Goal: Task Accomplishment & Management: Complete application form

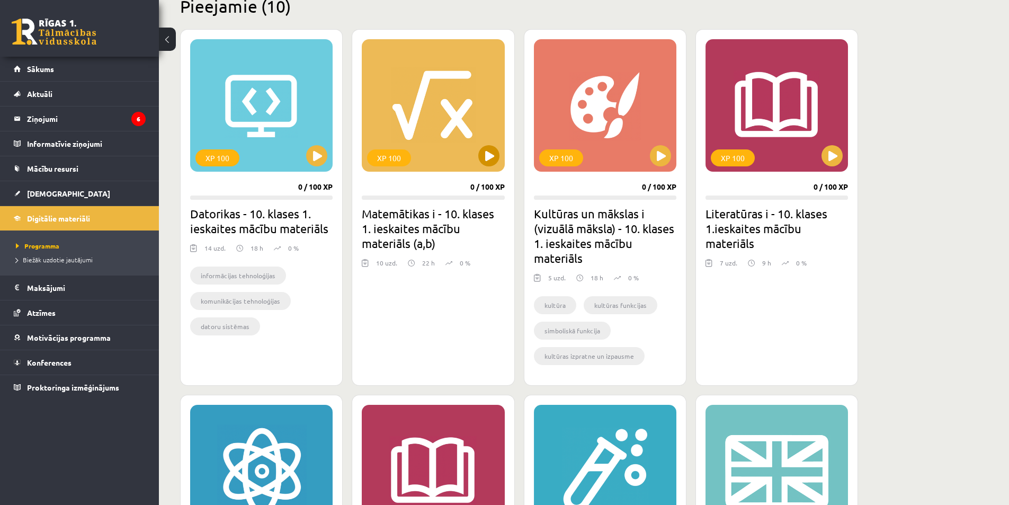
scroll to position [318, 0]
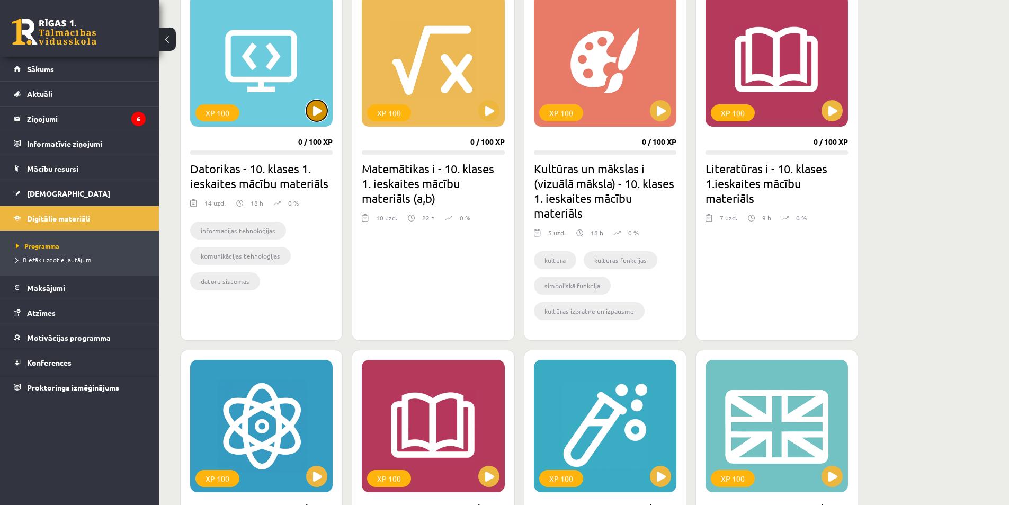
click at [310, 107] on button at bounding box center [316, 110] width 21 height 21
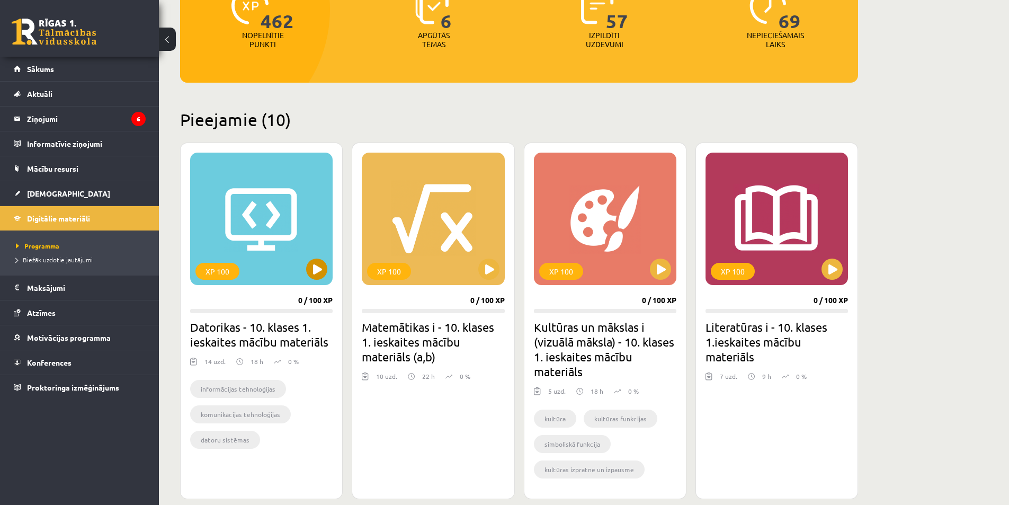
scroll to position [159, 0]
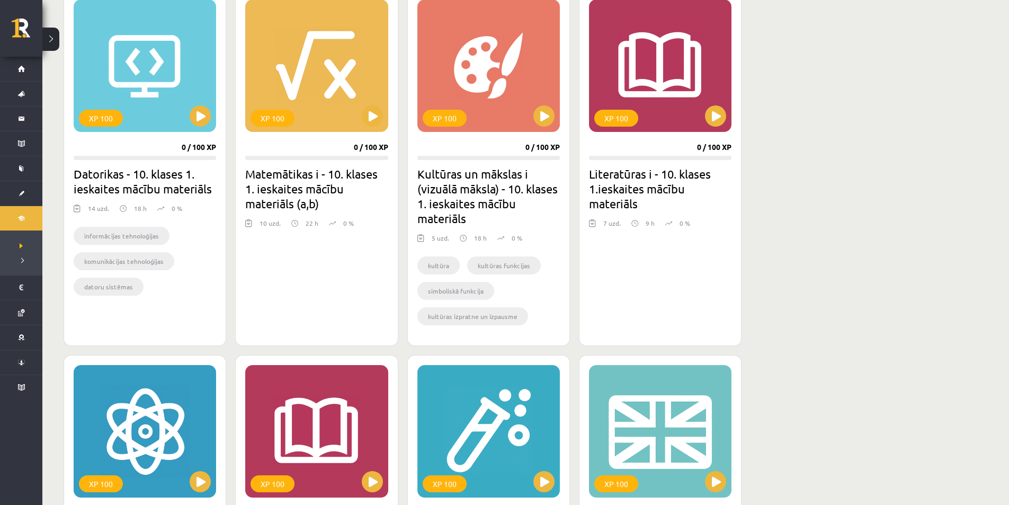
scroll to position [159, 0]
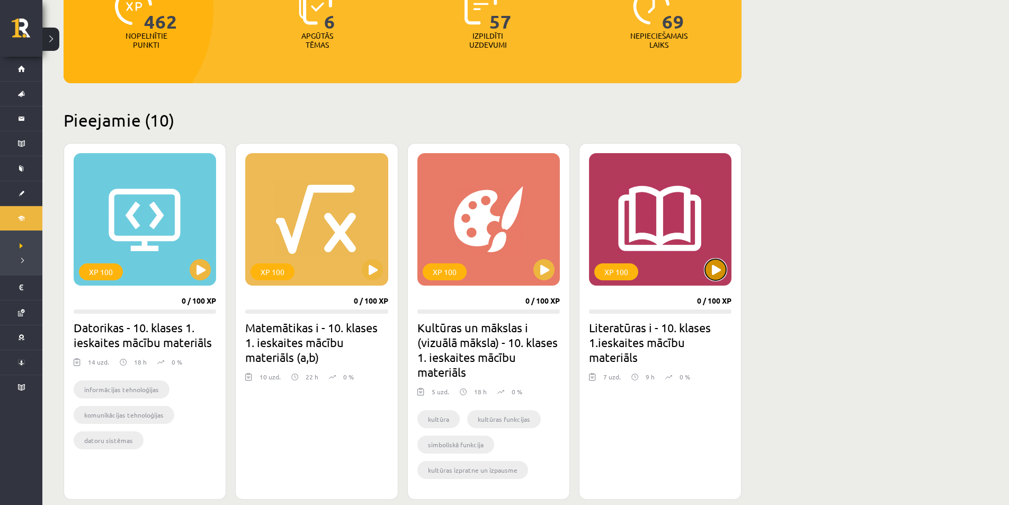
click at [715, 265] on button at bounding box center [715, 269] width 21 height 21
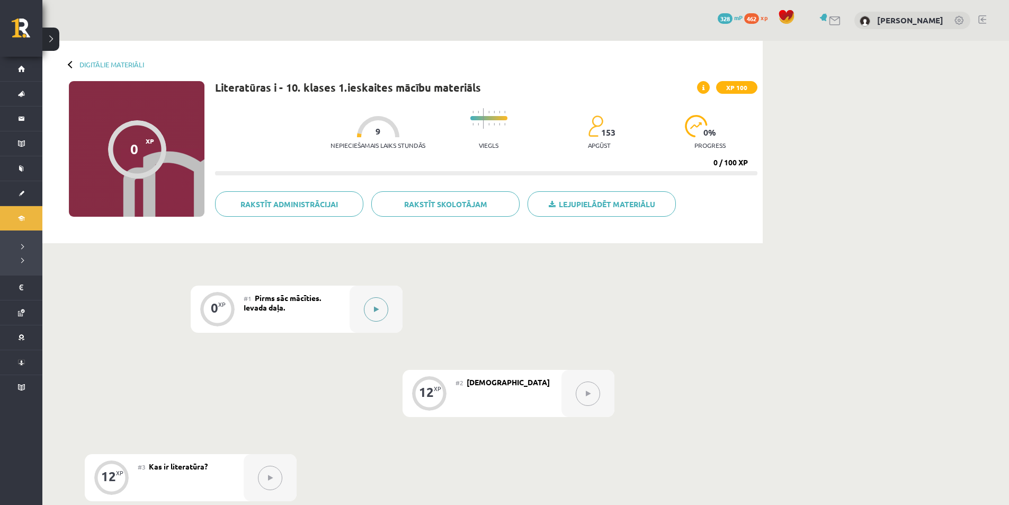
click at [369, 315] on button at bounding box center [376, 309] width 24 height 24
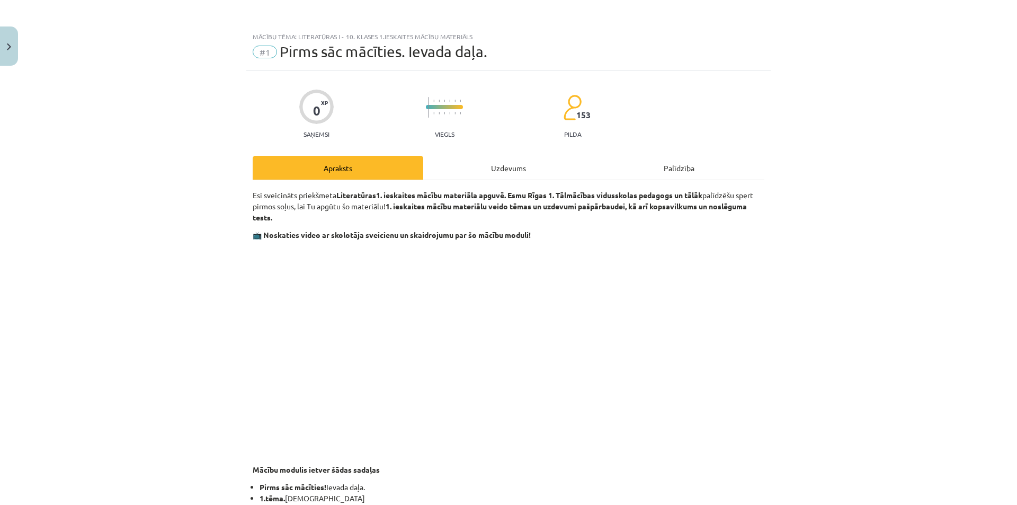
click at [501, 166] on div "Uzdevums" at bounding box center [508, 168] width 171 height 24
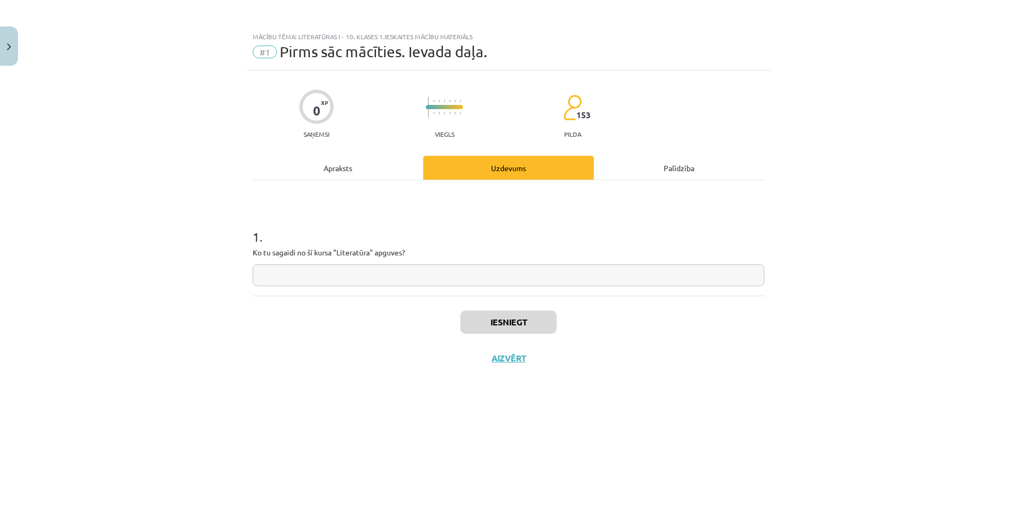
click at [428, 270] on input "text" at bounding box center [509, 275] width 512 height 22
type input "*********"
click at [521, 314] on button "Iesniegt" at bounding box center [508, 321] width 96 height 23
click at [541, 370] on button "Nākamā nodarbība" at bounding box center [508, 365] width 104 height 24
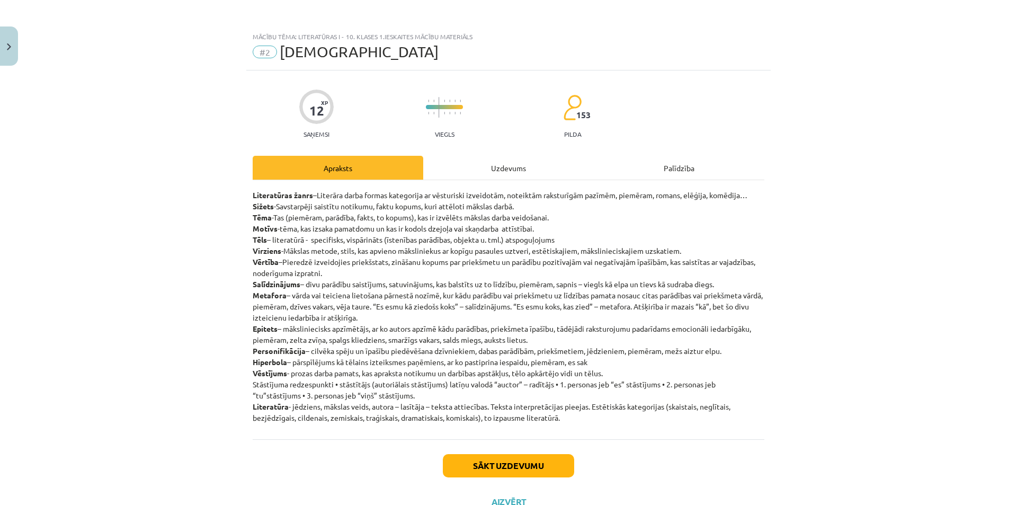
click at [496, 168] on div "Uzdevums" at bounding box center [508, 168] width 171 height 24
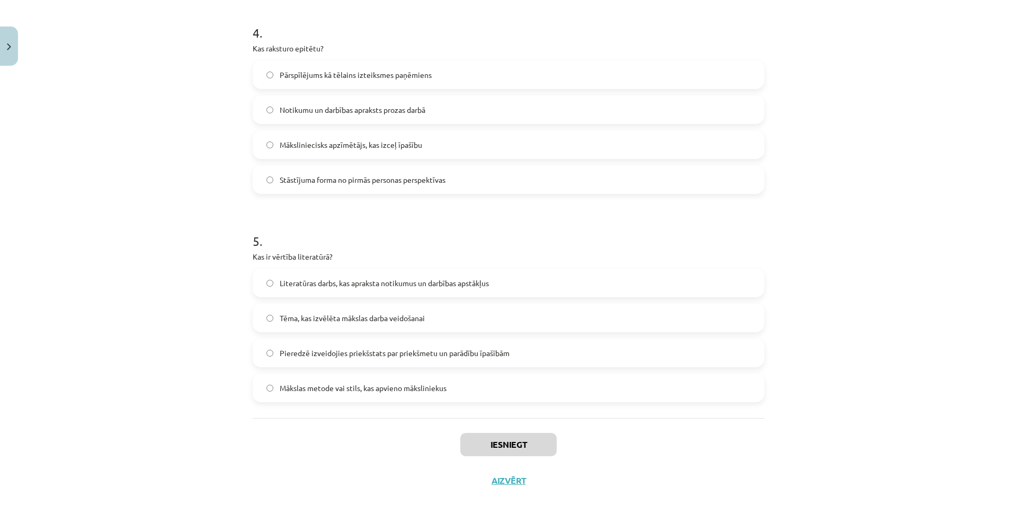
scroll to position [848, 0]
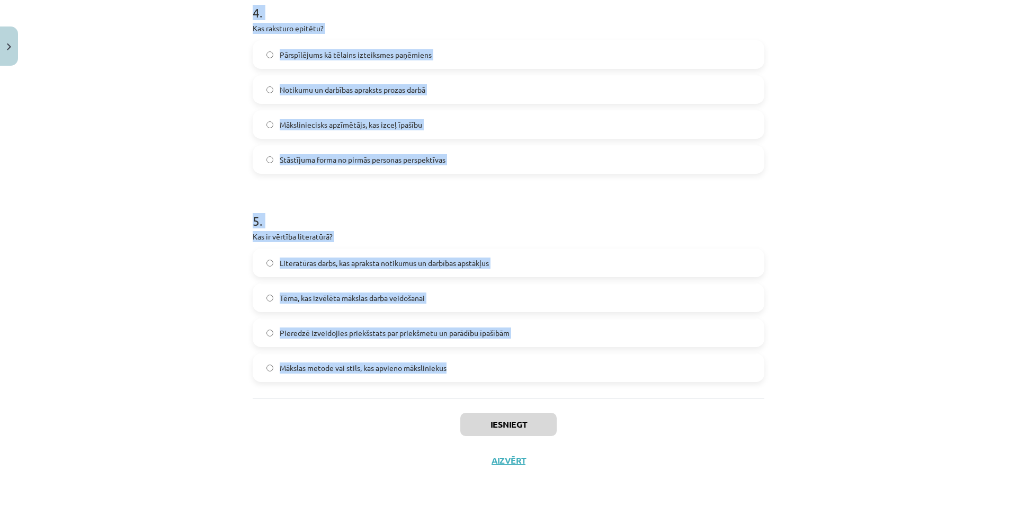
drag, startPoint x: 246, startPoint y: 203, endPoint x: 527, endPoint y: 348, distance: 316.2
copy form "8 . Lore ip dolorsitametcons adipisc? "El sedd eius, tem inci" "Utlabo etdolo" …"
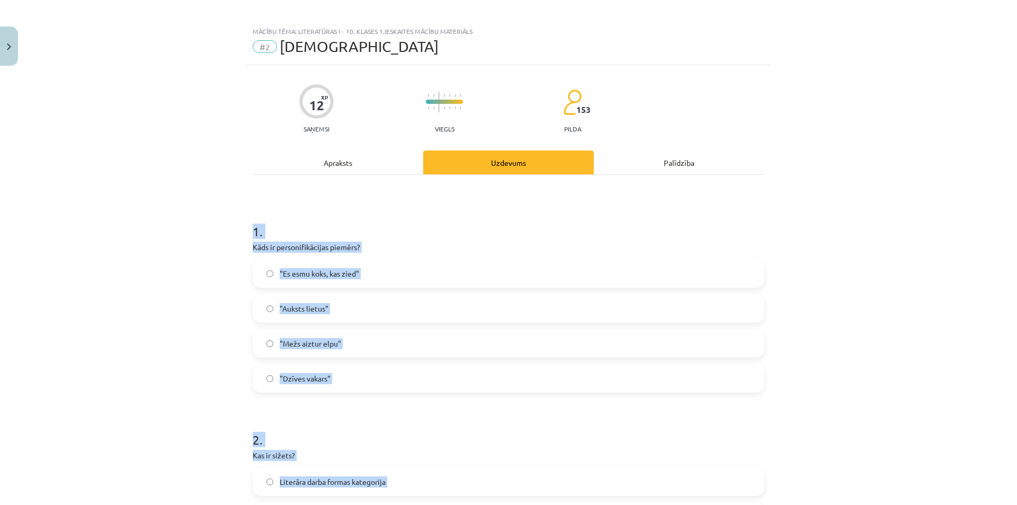
scroll to position [0, 0]
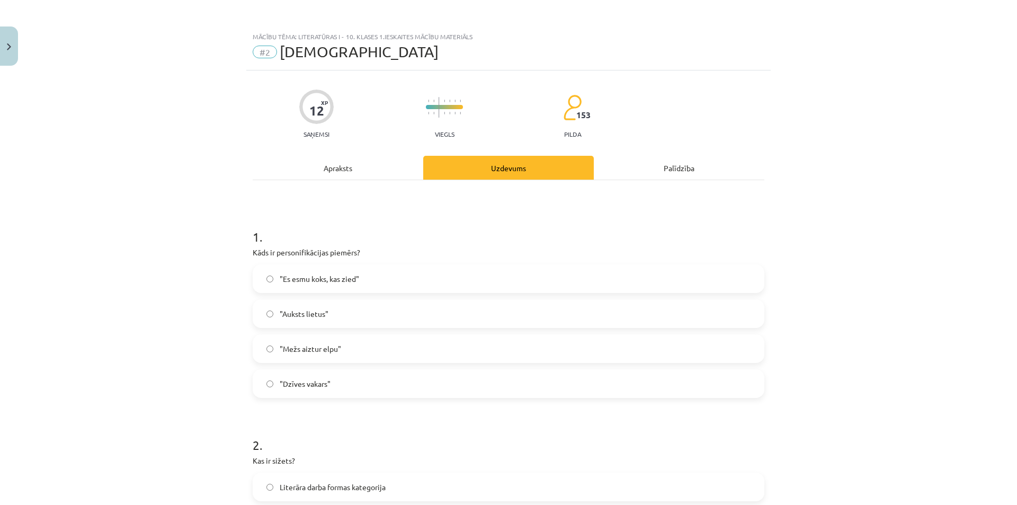
click at [253, 176] on div "Apraksts" at bounding box center [338, 168] width 171 height 24
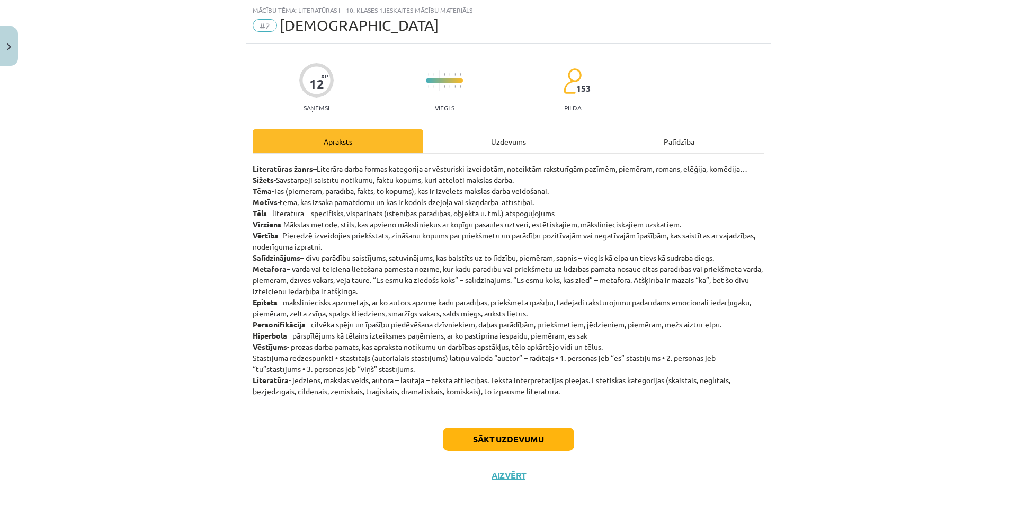
click at [472, 133] on div "Uzdevums" at bounding box center [508, 141] width 171 height 24
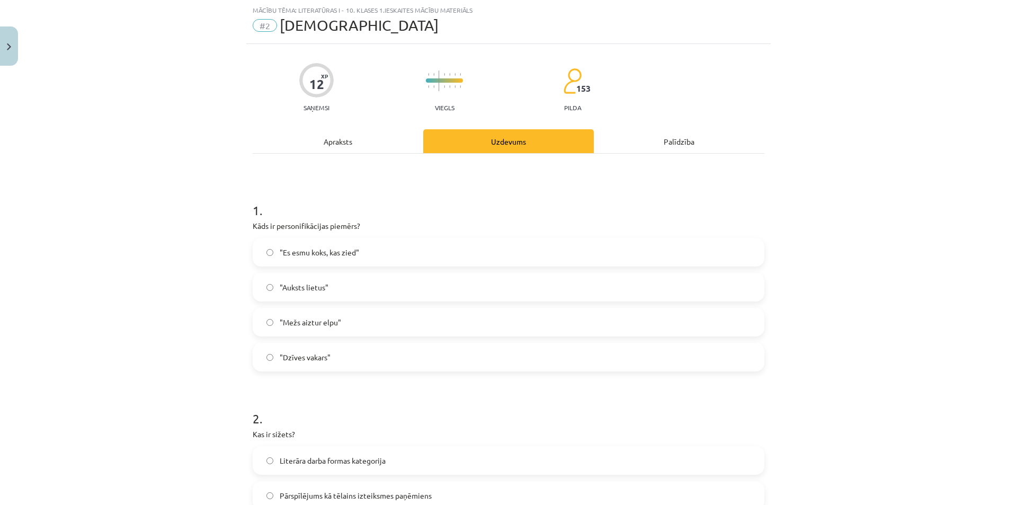
click at [339, 316] on label ""Mežs aiztur elpu"" at bounding box center [508, 322] width 509 height 26
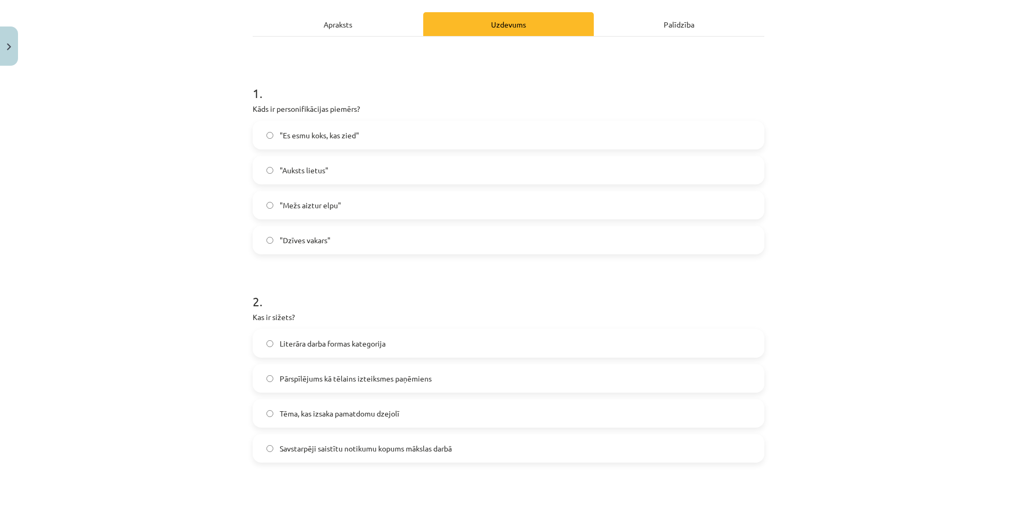
scroll to position [159, 0]
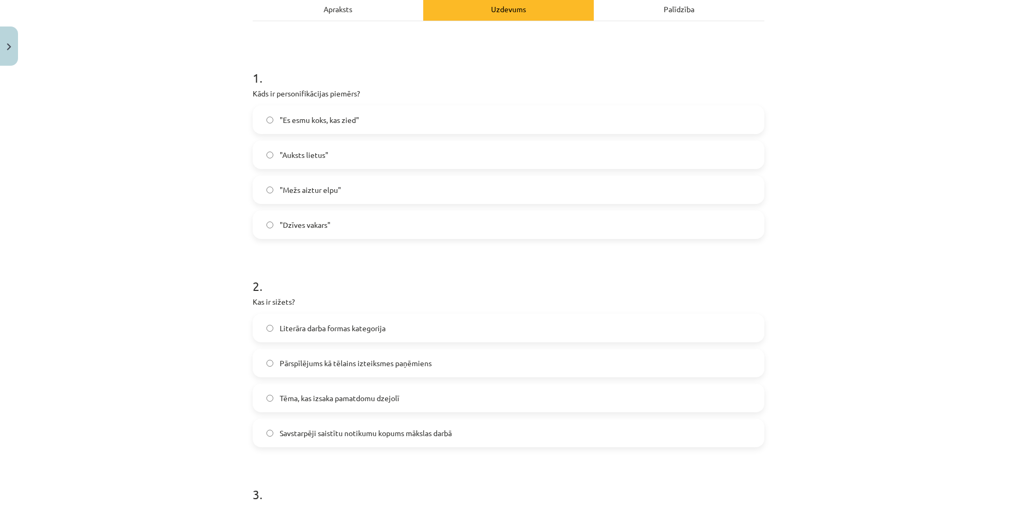
click at [377, 426] on label "Savstarpēji saistītu notikumu kopums mākslas darbā" at bounding box center [508, 432] width 509 height 26
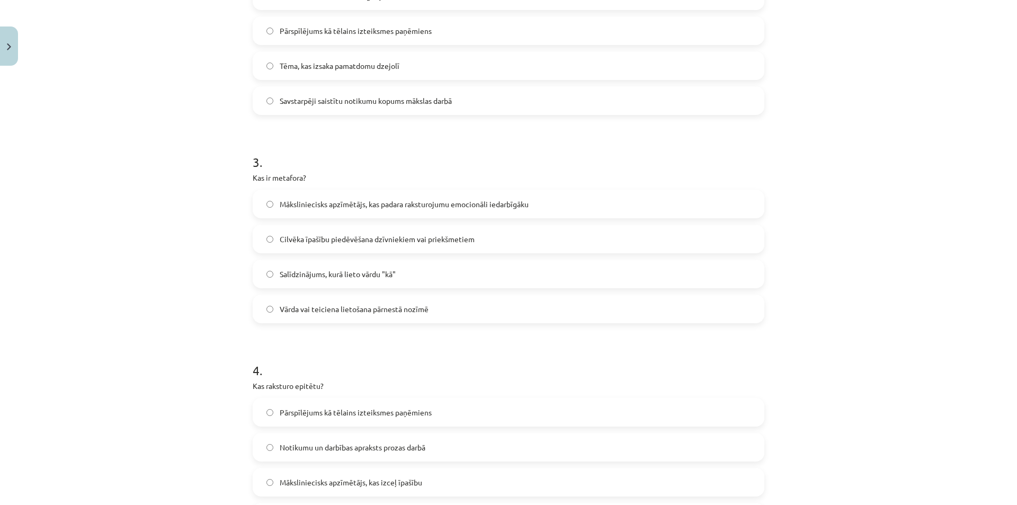
scroll to position [477, 0]
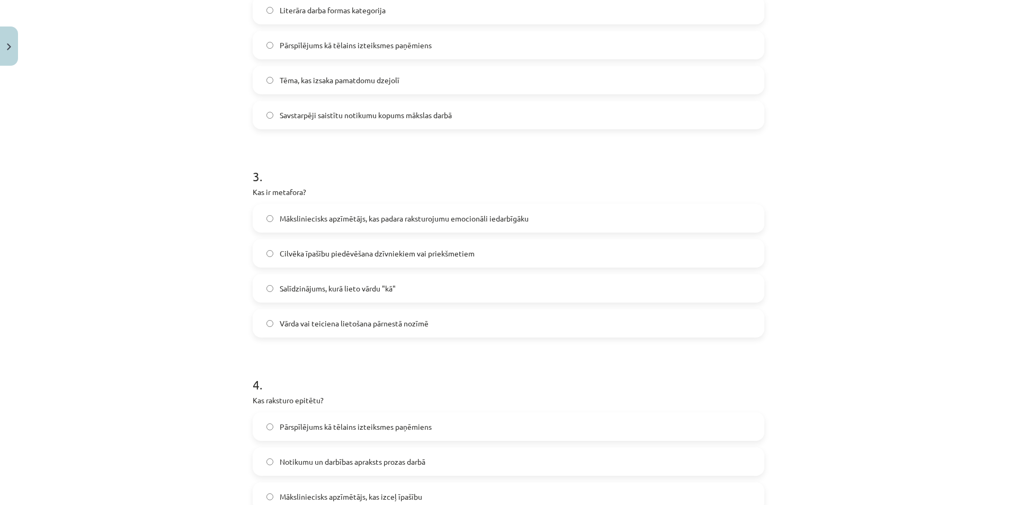
click at [361, 324] on span "Vārda vai teiciena lietošana pārnestā nozīmē" at bounding box center [354, 323] width 149 height 11
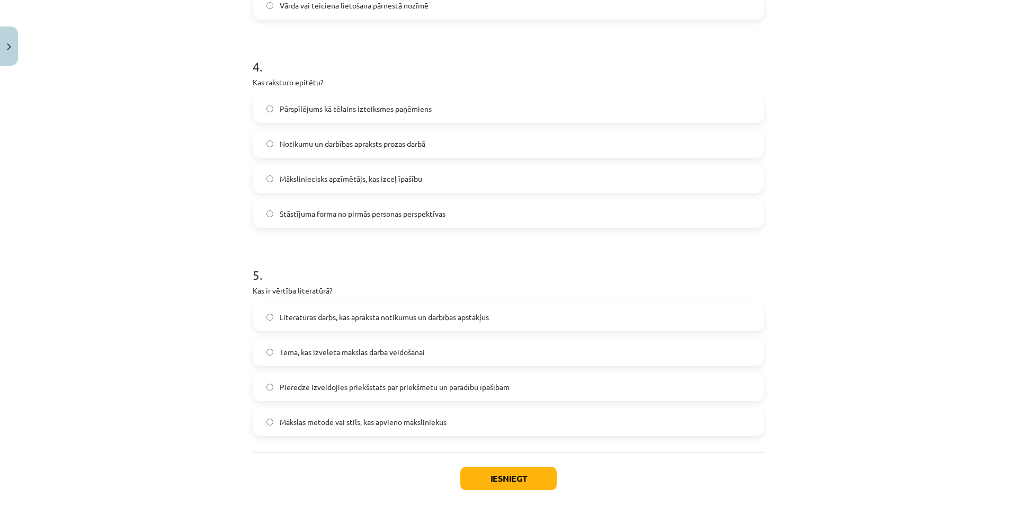
click at [359, 177] on span "Māksliniecisks apzīmētājs, kas izceļ īpašību" at bounding box center [351, 178] width 142 height 11
click at [393, 386] on span "Pieredzē izveidojies priekšstats par priekšmetu un parādību īpašībām" at bounding box center [395, 386] width 230 height 11
click at [546, 481] on button "Iesniegt" at bounding box center [508, 478] width 96 height 23
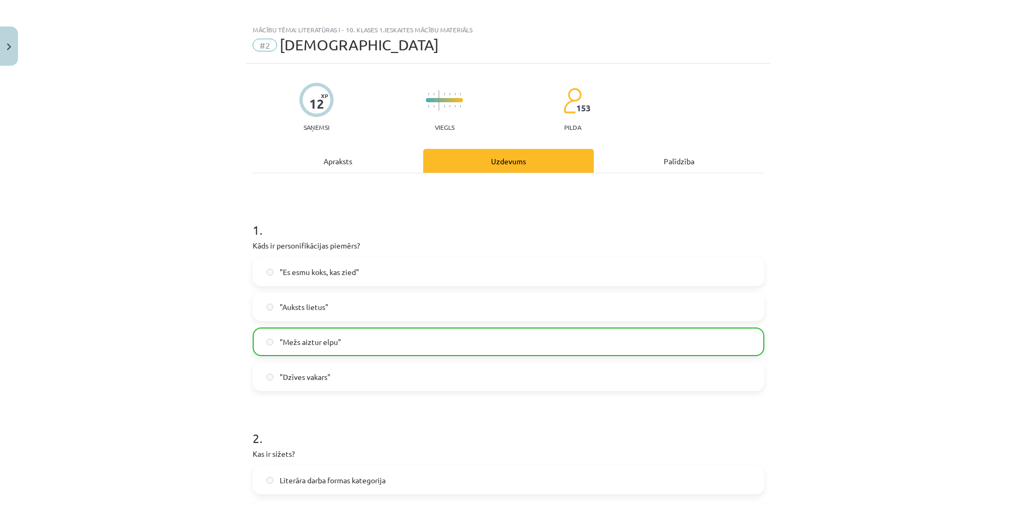
scroll to position [0, 0]
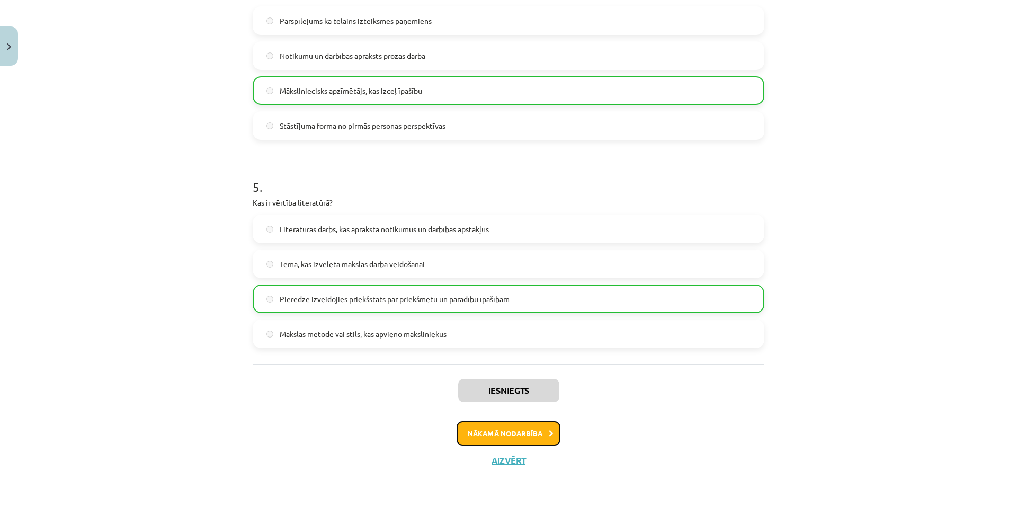
click at [517, 424] on button "Nākamā nodarbība" at bounding box center [508, 433] width 104 height 24
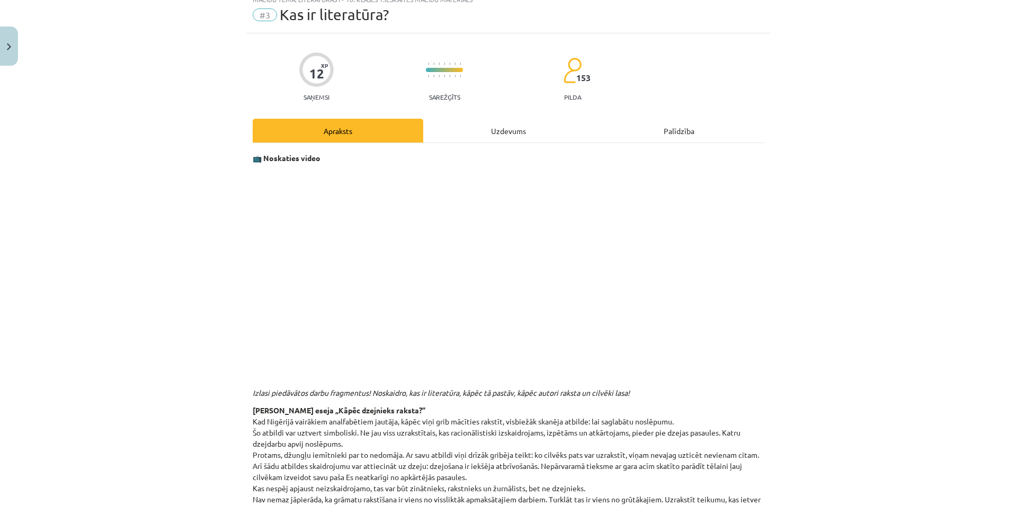
scroll to position [26, 0]
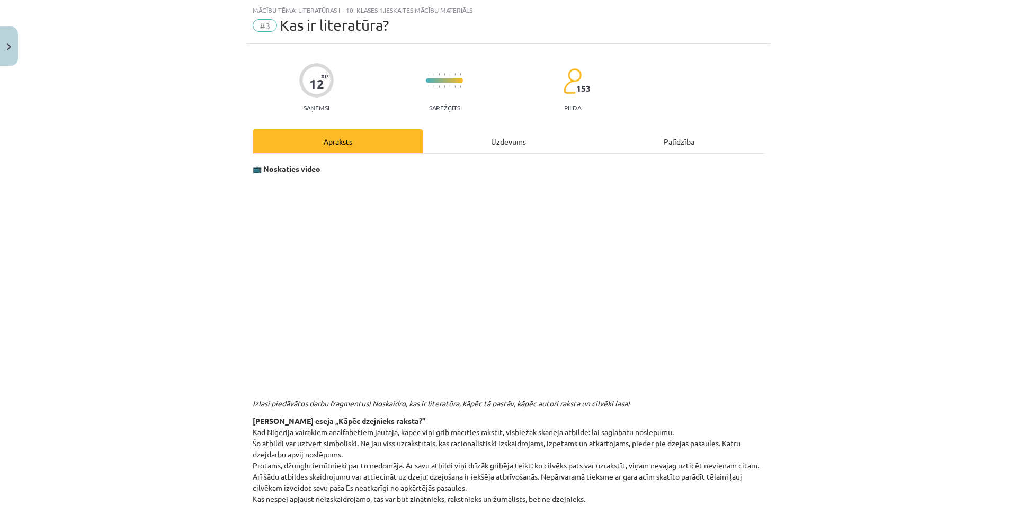
click at [476, 137] on div "Uzdevums" at bounding box center [508, 141] width 171 height 24
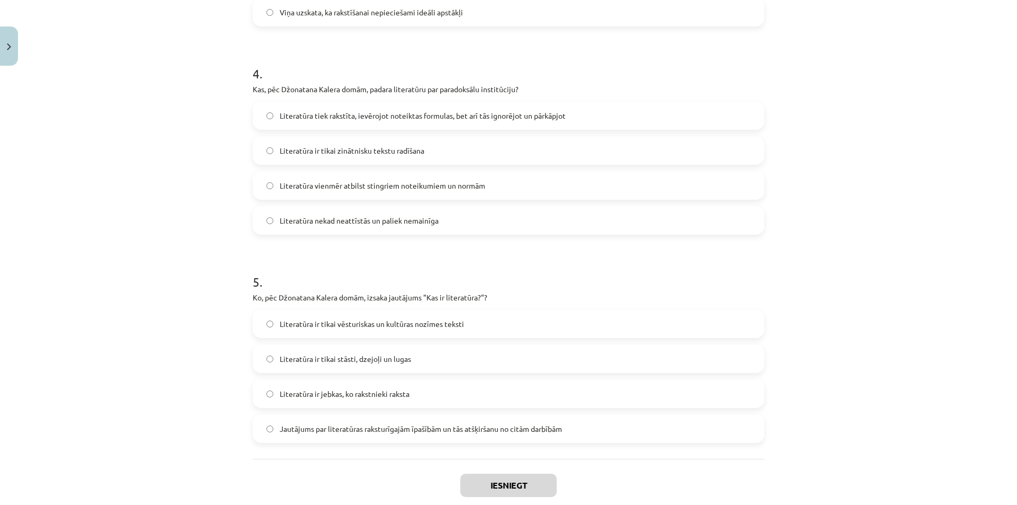
scroll to position [848, 0]
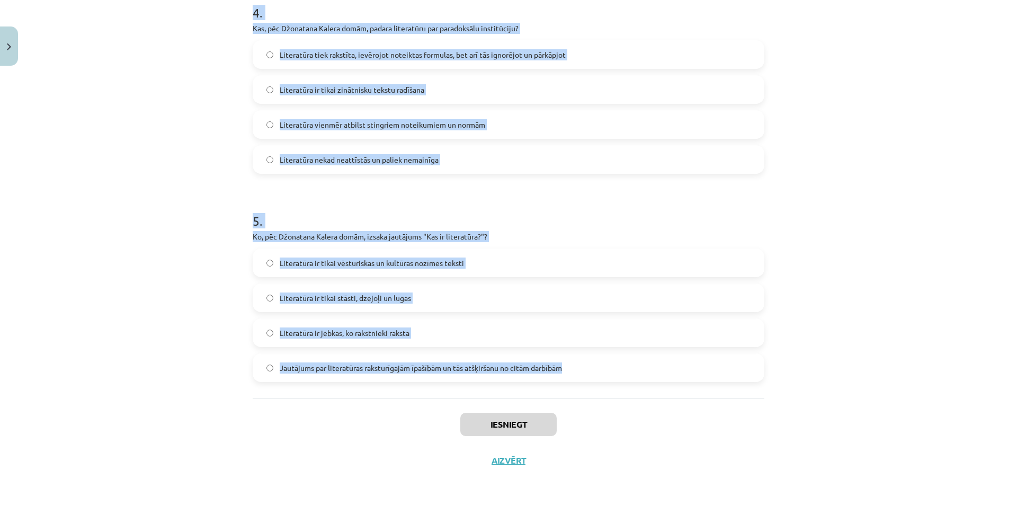
drag, startPoint x: 250, startPoint y: 234, endPoint x: 577, endPoint y: 367, distance: 352.7
copy form "2 . Lo Ipsumdo Sitame Conse adip elitseddoei tempo incidi utlabor etdol? Magn a…"
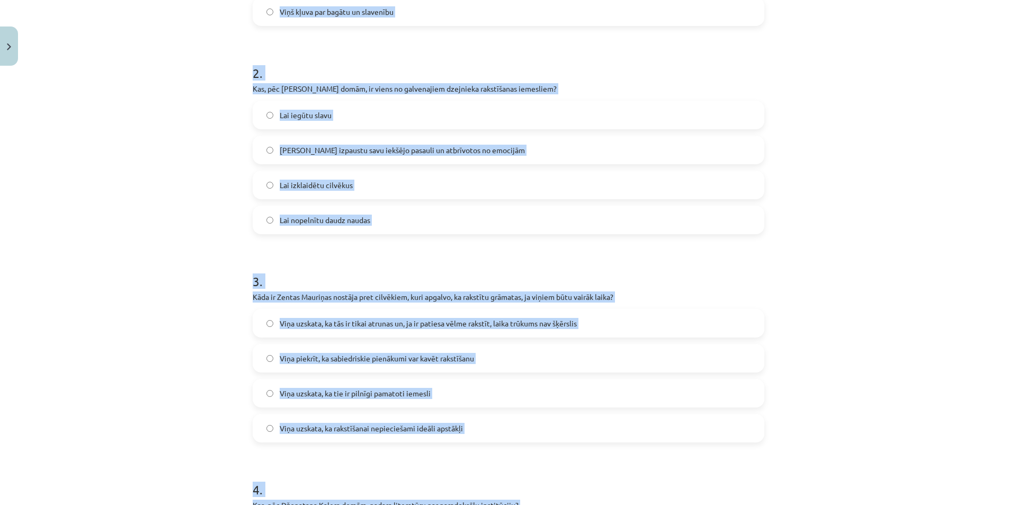
click at [152, 209] on div "Mācību tēma: Literatūras i - 10. klases 1.ieskaites mācību materiāls #3 Kas ir …" at bounding box center [508, 252] width 1017 height 505
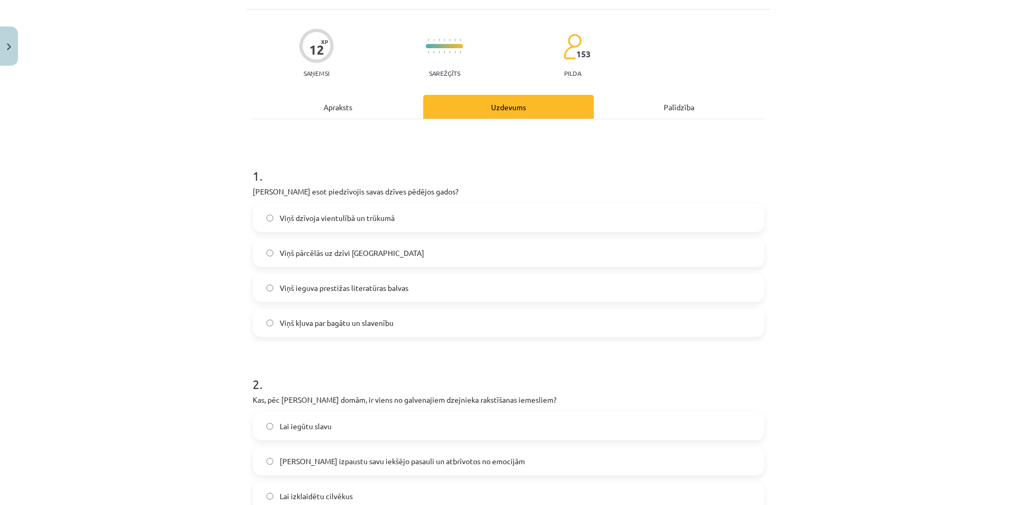
scroll to position [0, 0]
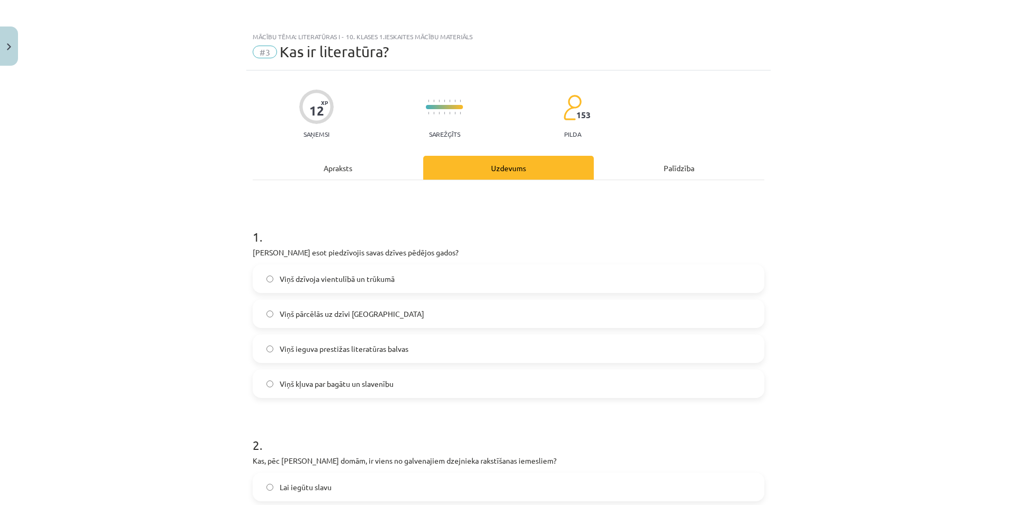
click at [381, 273] on span "Viņš dzīvoja vientulībā un trūkumā" at bounding box center [337, 278] width 115 height 11
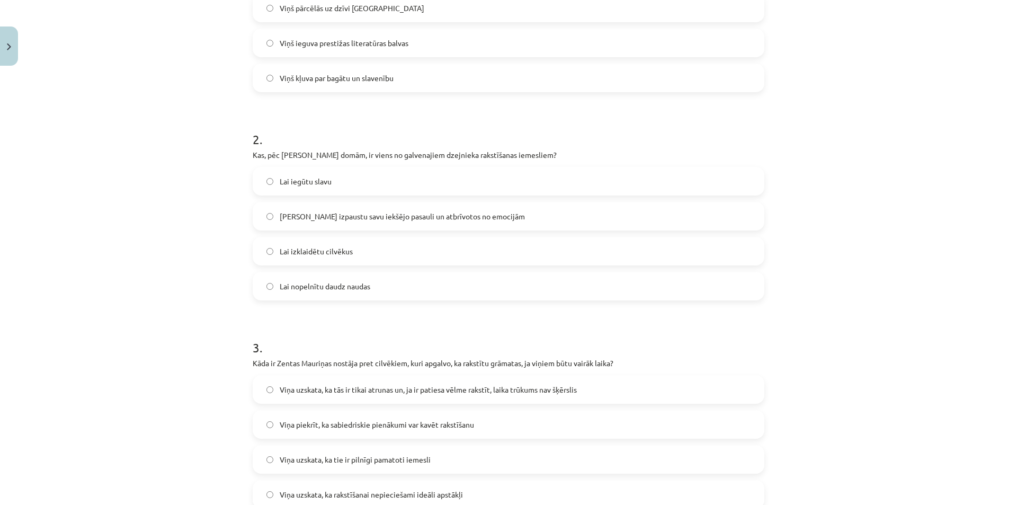
scroll to position [318, 0]
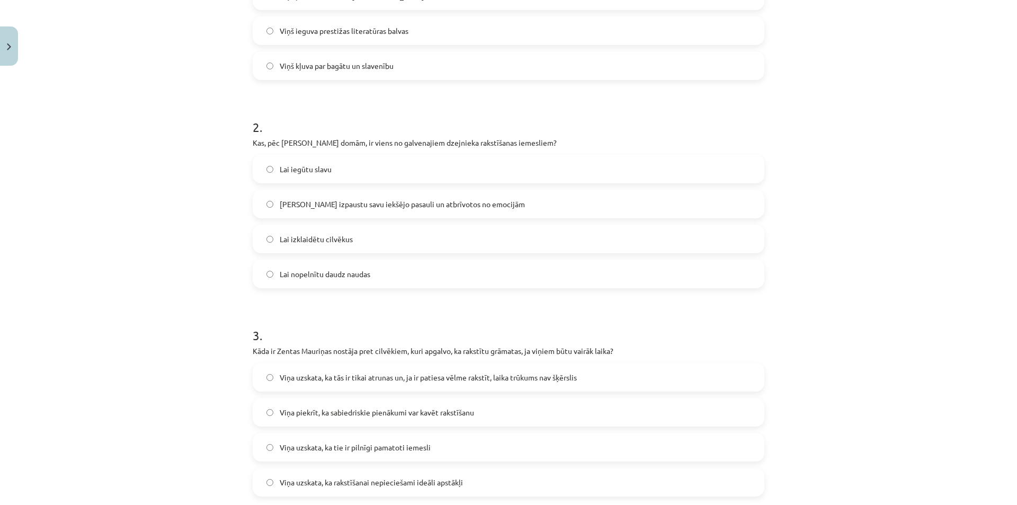
click at [348, 203] on span "[PERSON_NAME] izpaustu savu iekšējo pasauli un atbrīvotos no emocijām" at bounding box center [402, 204] width 245 height 11
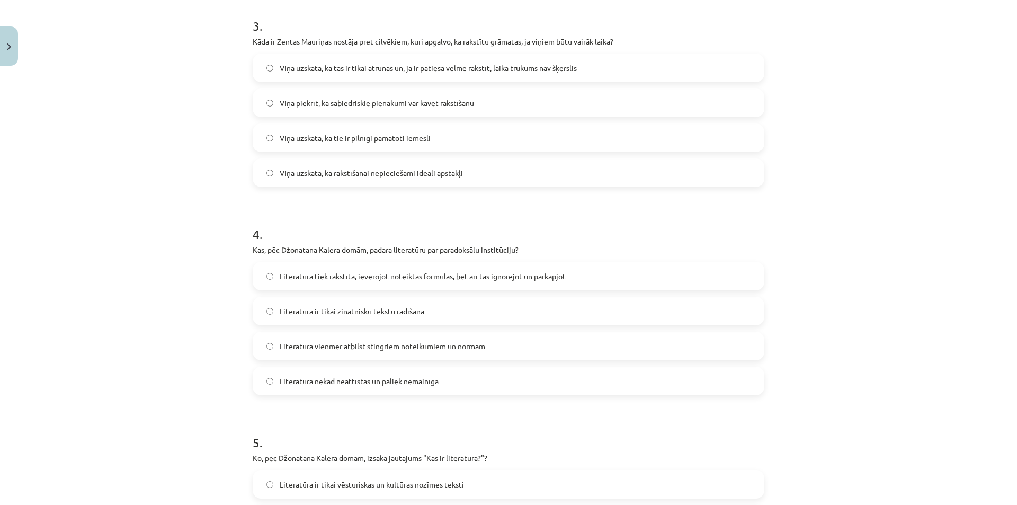
scroll to position [635, 0]
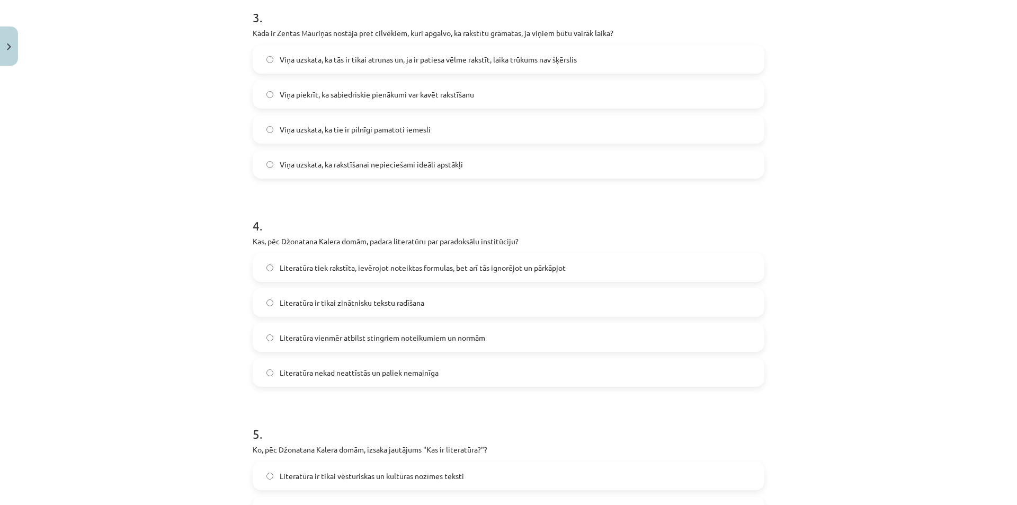
click at [303, 61] on span "Viņa uzskata, ka tās ir tikai atrunas un, ja ir patiesa vēlme rakstīt, laika tr…" at bounding box center [428, 59] width 297 height 11
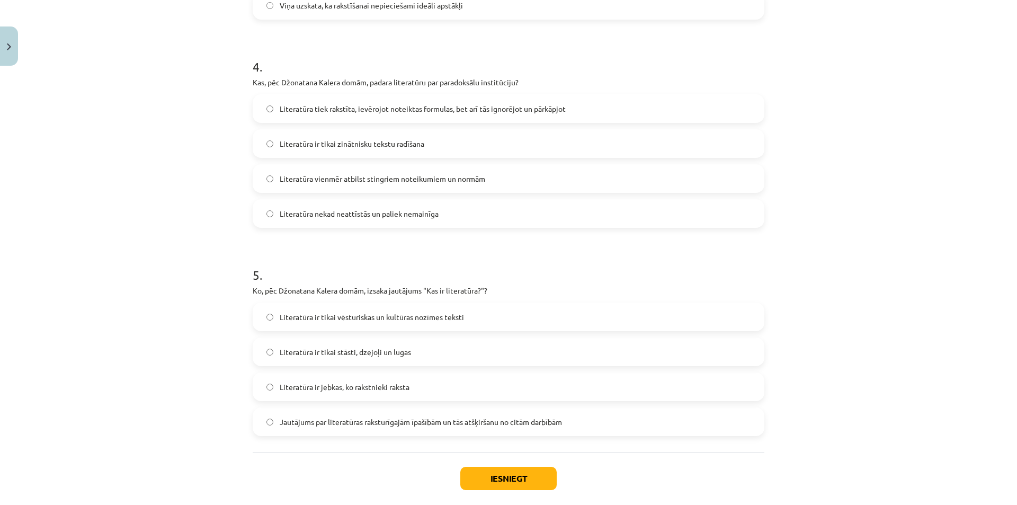
click at [326, 110] on span "Literatūra tiek rakstīta, ievērojot noteiktas formulas, bet arī tās ignorējot u…" at bounding box center [423, 108] width 286 height 11
click at [309, 433] on label "Jautājums par literatūras raksturīgajām īpašībām un tās atšķiršanu no citām dar…" at bounding box center [508, 421] width 509 height 26
click at [509, 470] on button "Iesniegt" at bounding box center [508, 478] width 96 height 23
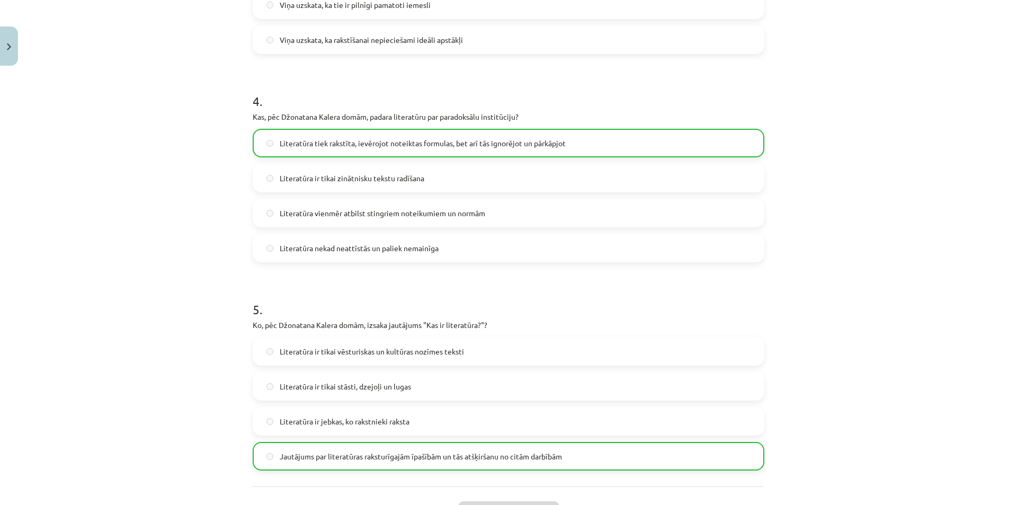
scroll to position [882, 0]
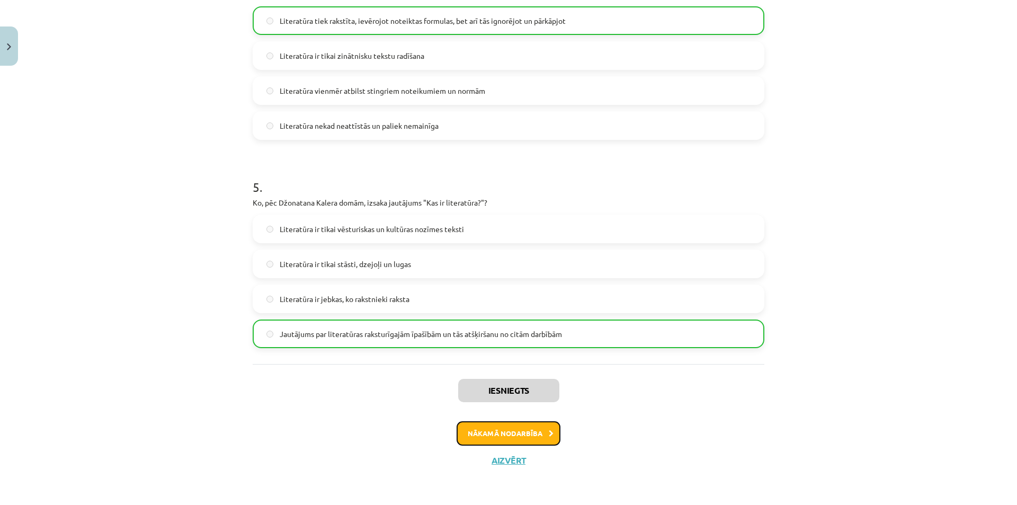
click at [505, 434] on button "Nākamā nodarbība" at bounding box center [508, 433] width 104 height 24
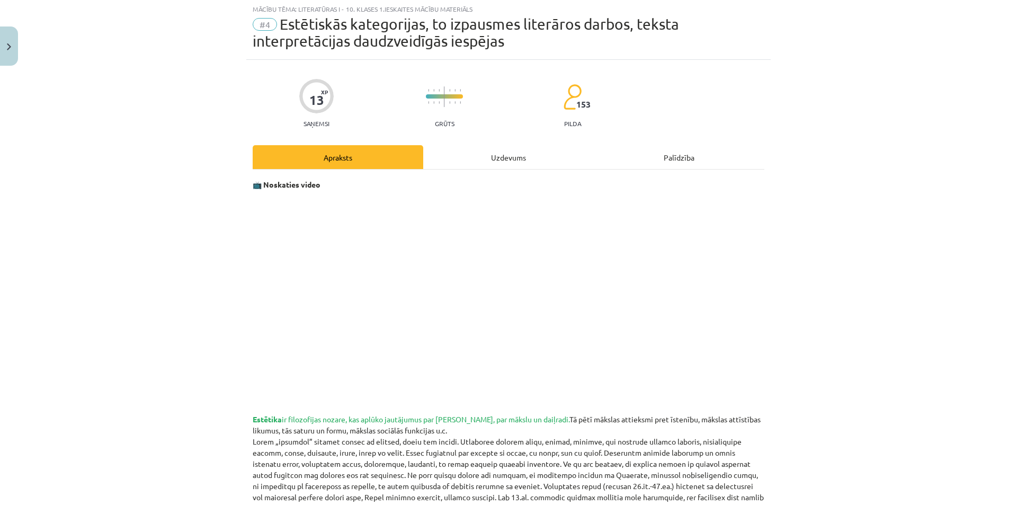
scroll to position [26, 0]
click at [472, 155] on div "Uzdevums" at bounding box center [508, 158] width 171 height 24
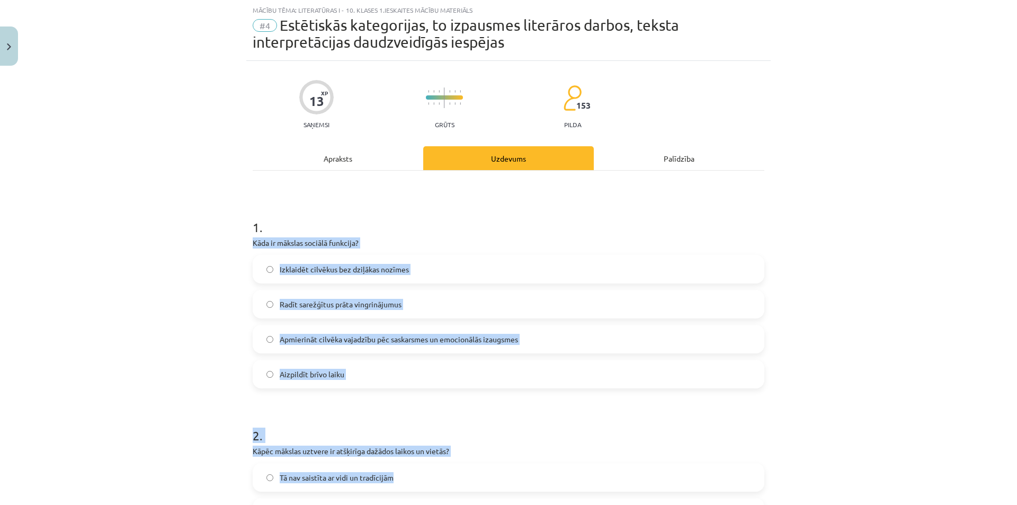
drag, startPoint x: 230, startPoint y: 235, endPoint x: 333, endPoint y: 244, distance: 103.6
click at [585, 463] on div "Mācību tēma: Literatūras i - 10. klases 1.ieskaites mācību materiāls #4 Estētis…" at bounding box center [508, 252] width 1017 height 505
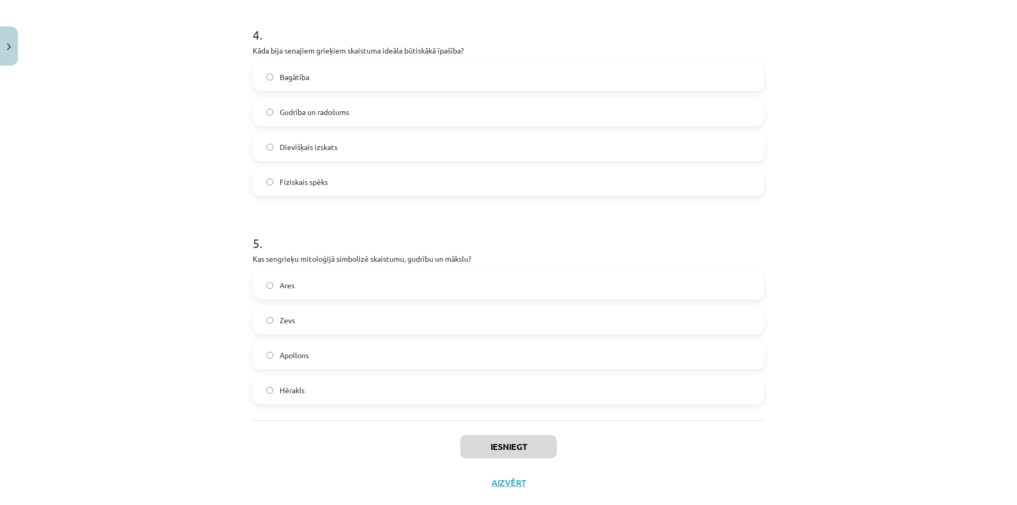
scroll to position [865, 0]
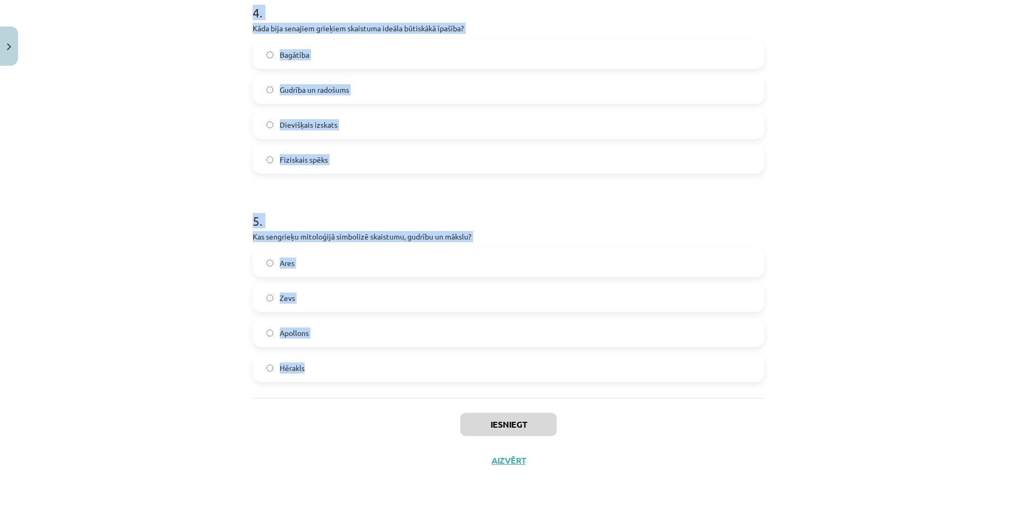
drag, startPoint x: 303, startPoint y: 244, endPoint x: 456, endPoint y: 375, distance: 201.3
copy form "1 . Kāda ir mākslas sociālā funkcija? Izklaidēt cilvēkus bez dziļākas nozīmes R…"
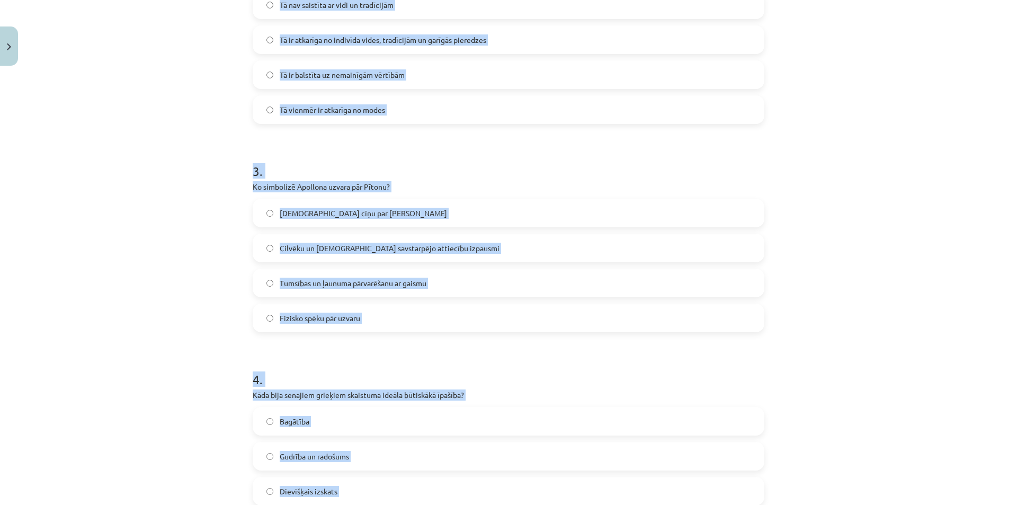
scroll to position [0, 0]
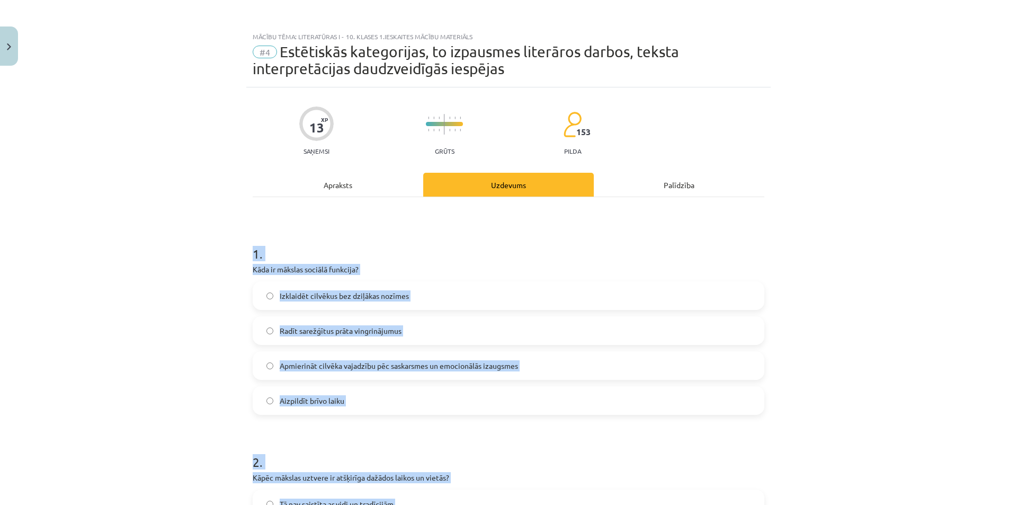
click at [89, 217] on div "Mācību tēma: Literatūras i - 10. klases 1.ieskaites mācību materiāls #4 Estētis…" at bounding box center [508, 252] width 1017 height 505
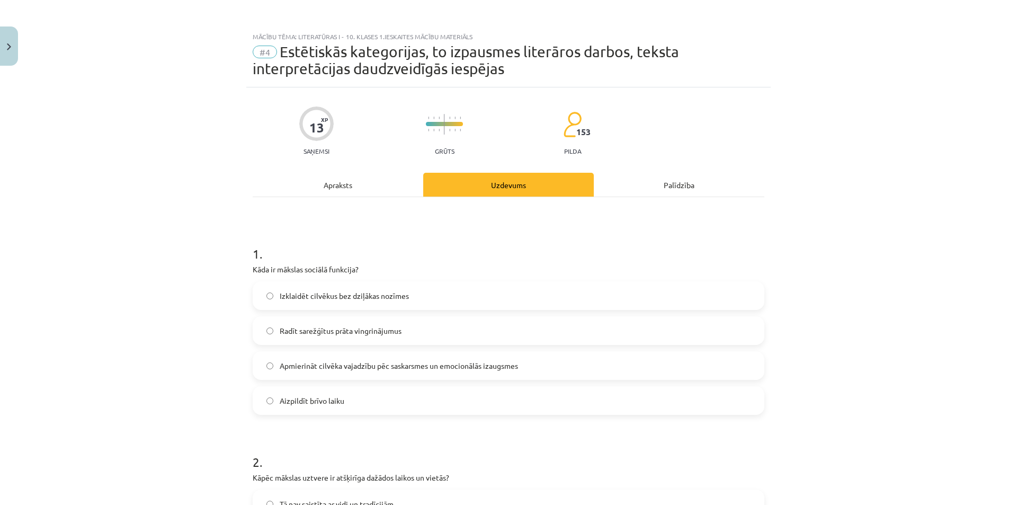
click at [405, 370] on span "Apmierināt cilvēka vajadzību pēc saskarsmes un emocionālās izaugsmes" at bounding box center [399, 365] width 238 height 11
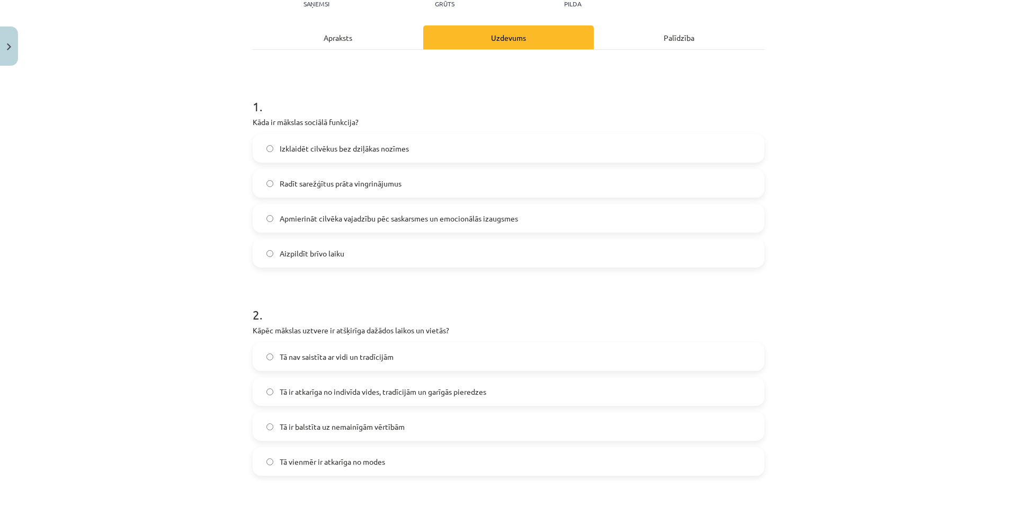
scroll to position [318, 0]
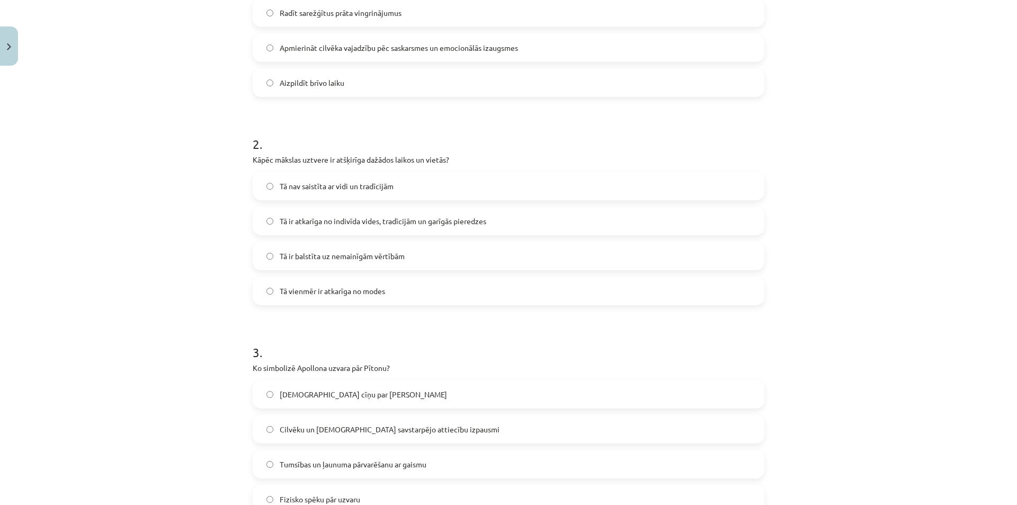
click at [422, 213] on label "Tā ir atkarīga no indivīda vides, tradīcijām un garīgās pieredzes" at bounding box center [508, 221] width 509 height 26
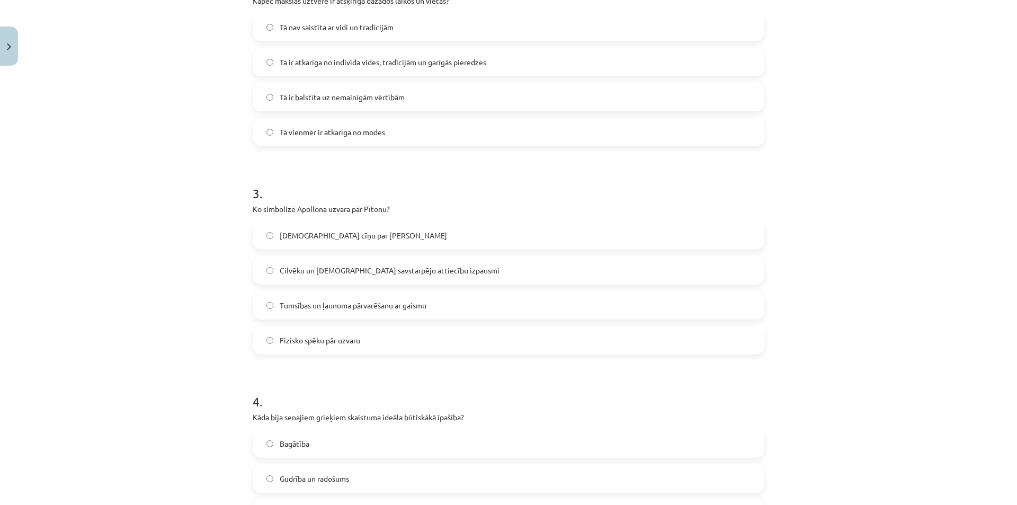
scroll to position [635, 0]
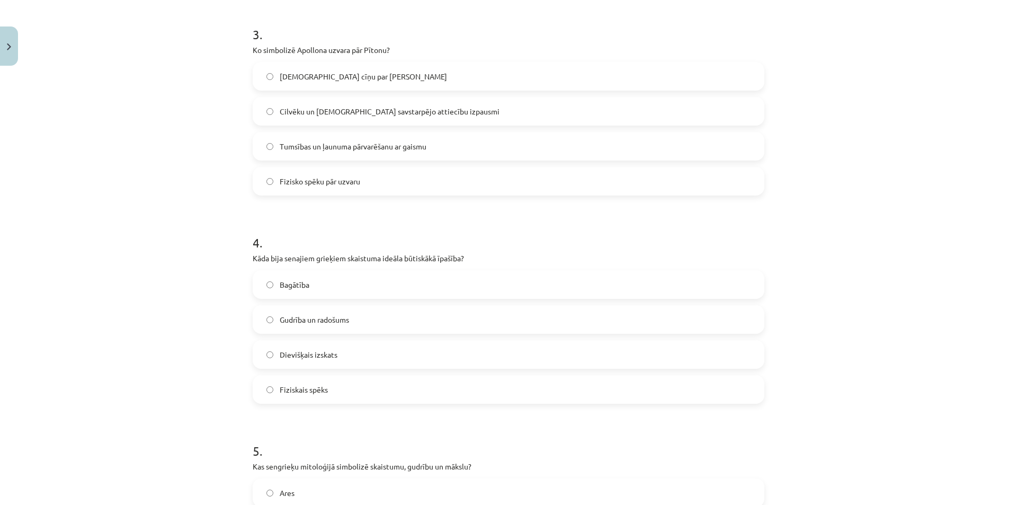
click at [361, 136] on label "Tumsības un ļaunuma pārvarēšanu ar gaismu" at bounding box center [508, 146] width 509 height 26
click at [354, 318] on label "Gudrība un radošums" at bounding box center [508, 319] width 509 height 26
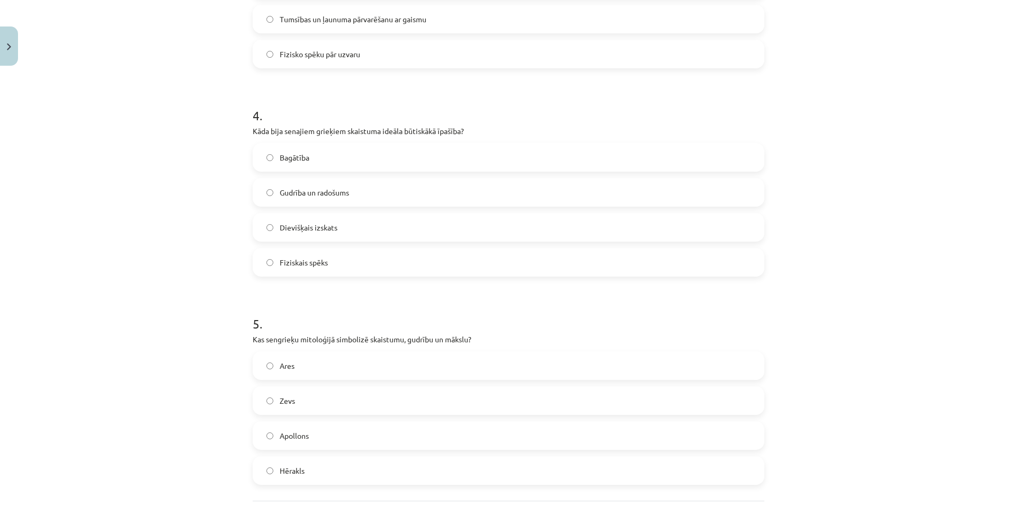
scroll to position [865, 0]
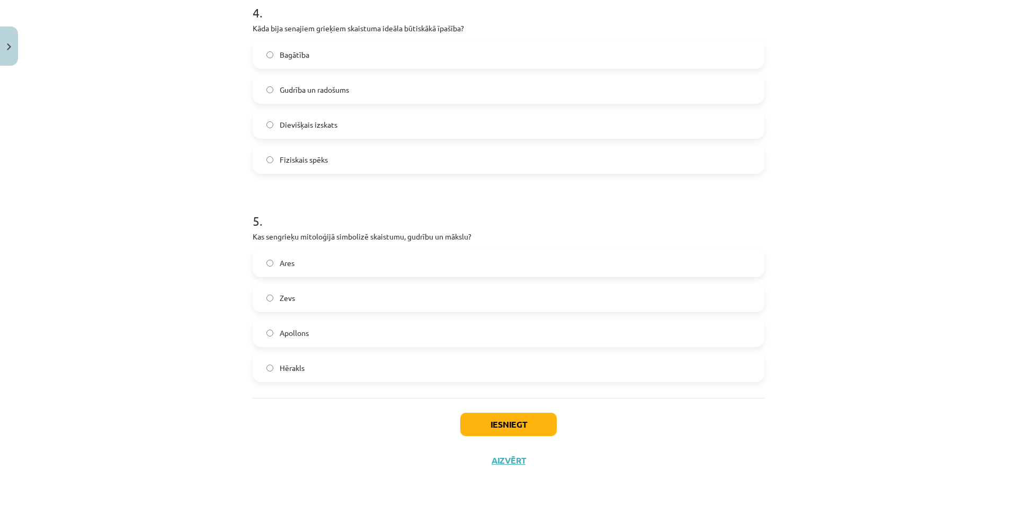
click at [325, 338] on label "Apollons" at bounding box center [508, 332] width 509 height 26
click at [539, 429] on button "Iesniegt" at bounding box center [508, 424] width 96 height 23
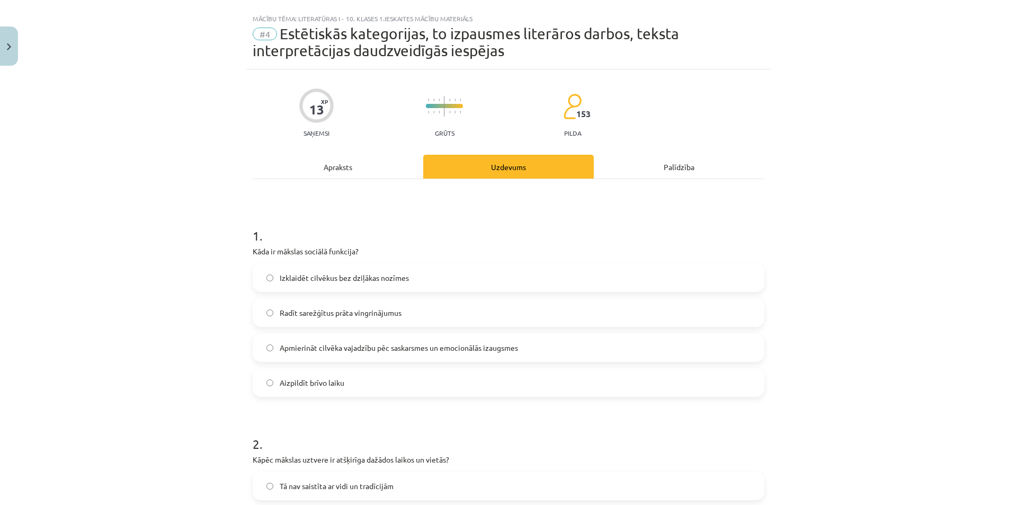
scroll to position [0, 0]
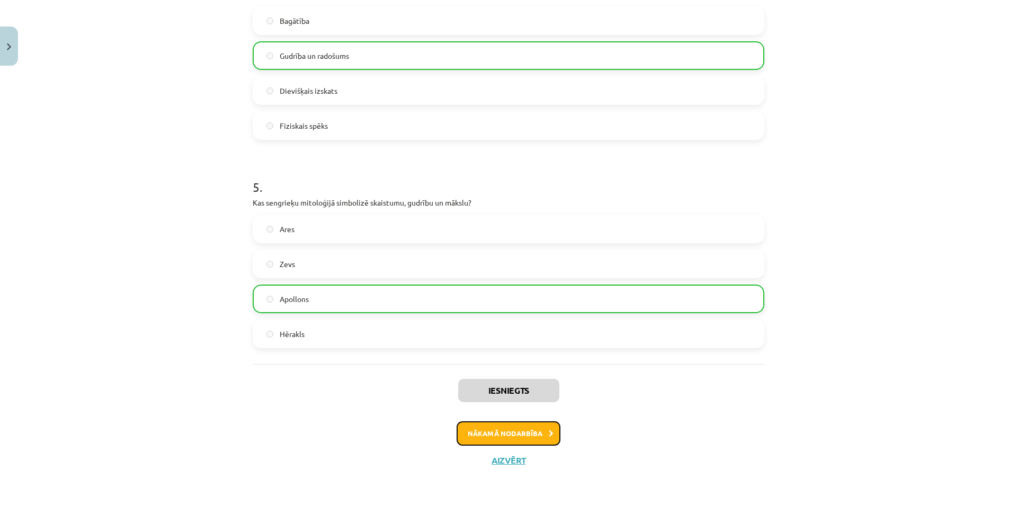
click at [508, 427] on button "Nākamā nodarbība" at bounding box center [508, 433] width 104 height 24
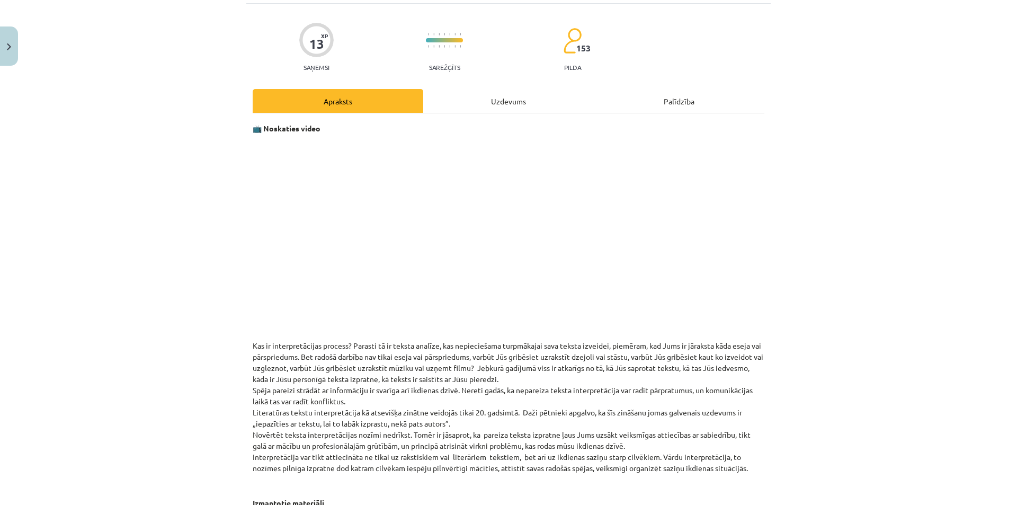
scroll to position [26, 0]
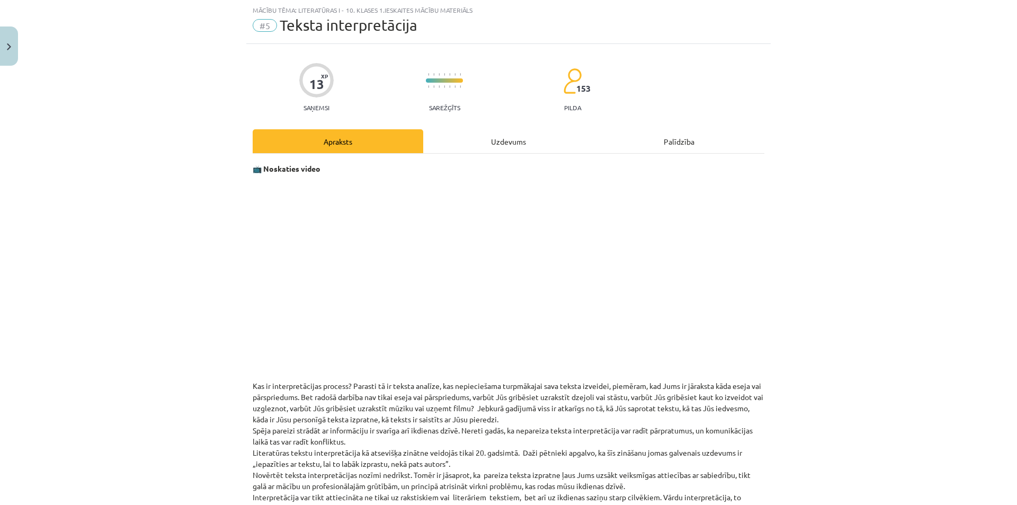
click at [518, 129] on div "13 XP Saņemsi Sarežģīts 153 pilda Apraksts Uzdevums Palīdzība 📺 Noskaties video…" at bounding box center [508, 437] width 524 height 786
click at [503, 144] on div "Uzdevums" at bounding box center [508, 141] width 171 height 24
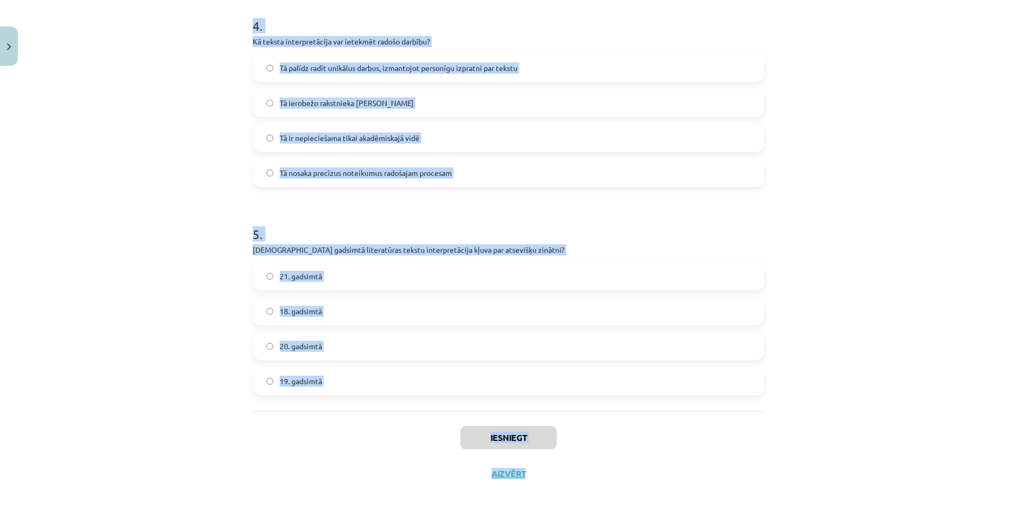
scroll to position [838, 0]
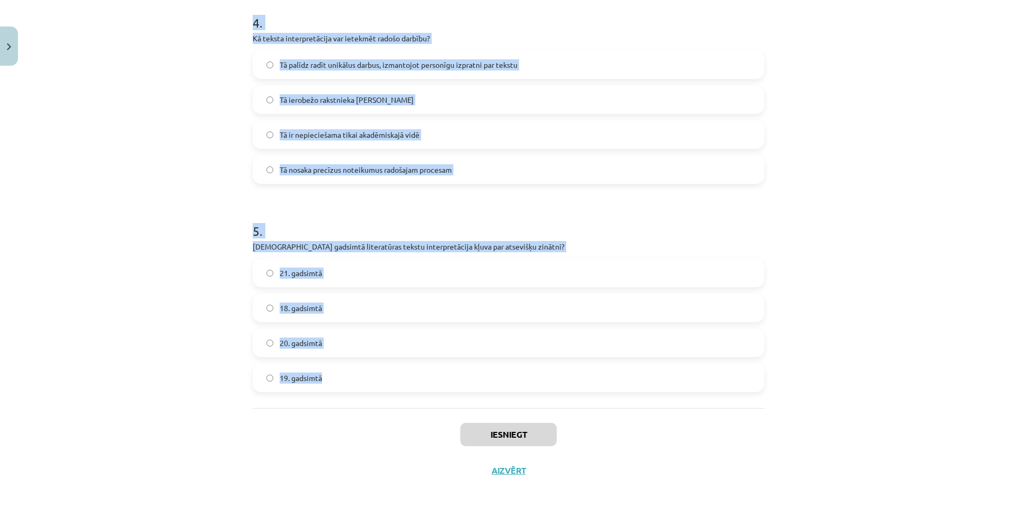
drag, startPoint x: 244, startPoint y: 208, endPoint x: 523, endPoint y: 382, distance: 328.5
copy form "1 . Kāpēc teksta interpretācija ir svarīga ikdienas dzīvē? Tā ļauj uzrakstīt va…"
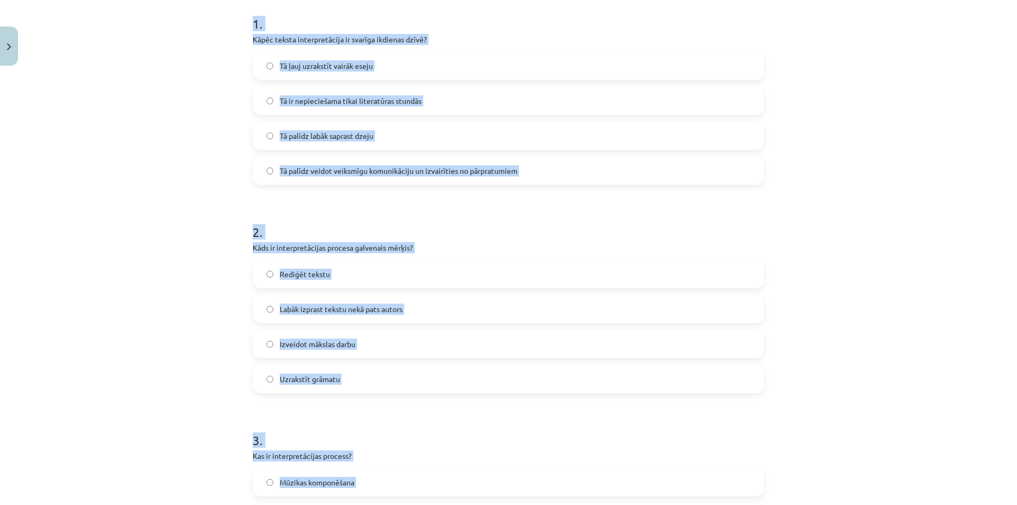
scroll to position [0, 0]
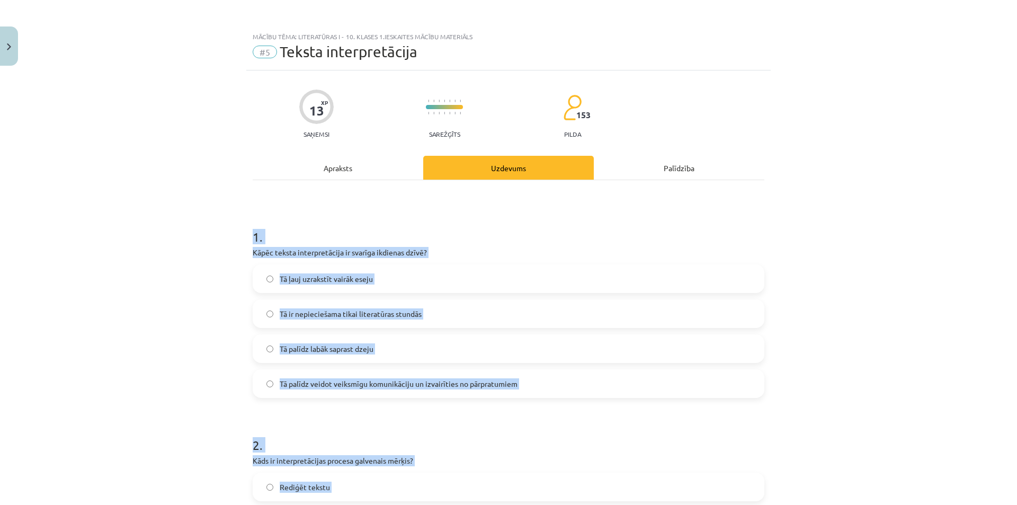
click at [472, 385] on span "Tā palīdz veidot veiksmīgu komunikāciju un izvairīties no pārpratumiem" at bounding box center [399, 383] width 238 height 11
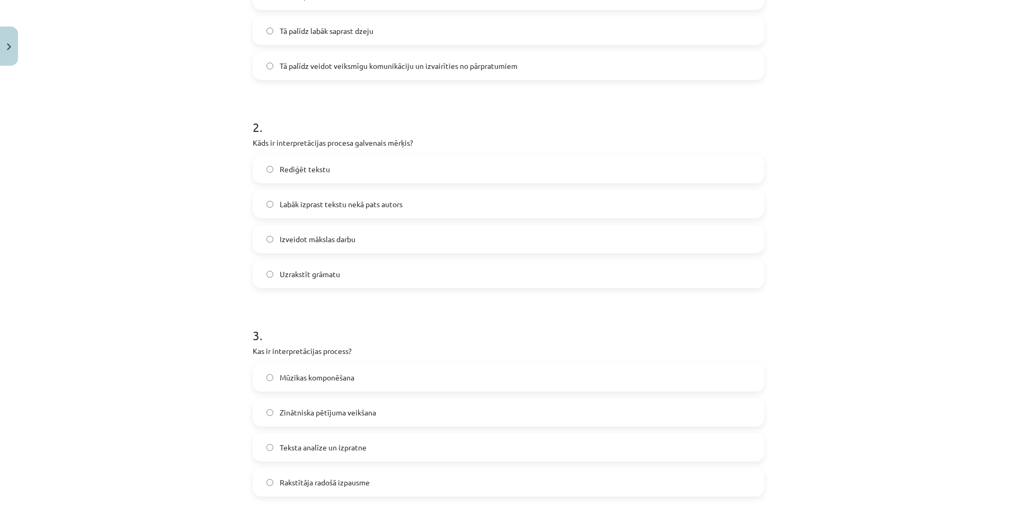
scroll to position [477, 0]
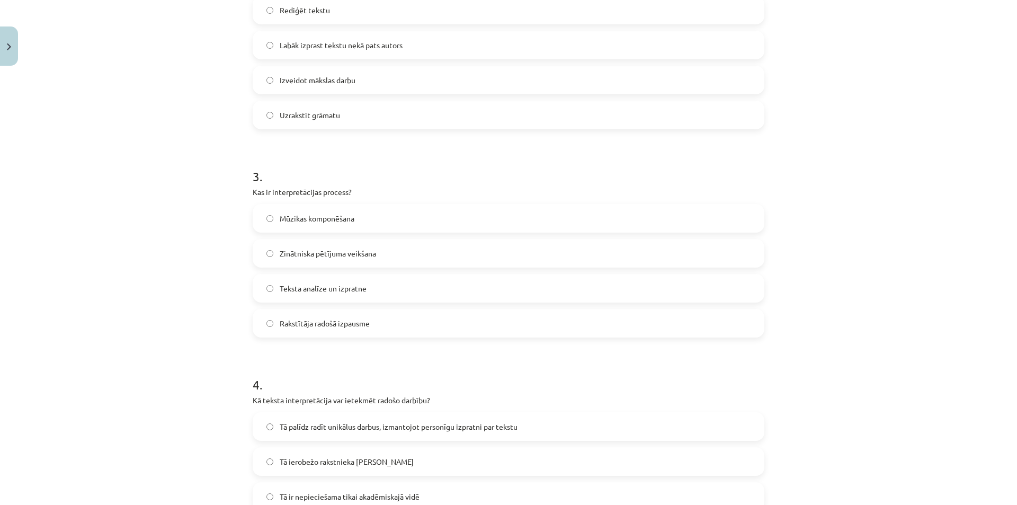
drag, startPoint x: 391, startPoint y: 48, endPoint x: 379, endPoint y: 42, distance: 13.3
click at [390, 48] on span "Labāk izprast tekstu nekā pats autors" at bounding box center [341, 45] width 123 height 11
click at [345, 289] on span "Teksta analīze un izpratne" at bounding box center [323, 288] width 87 height 11
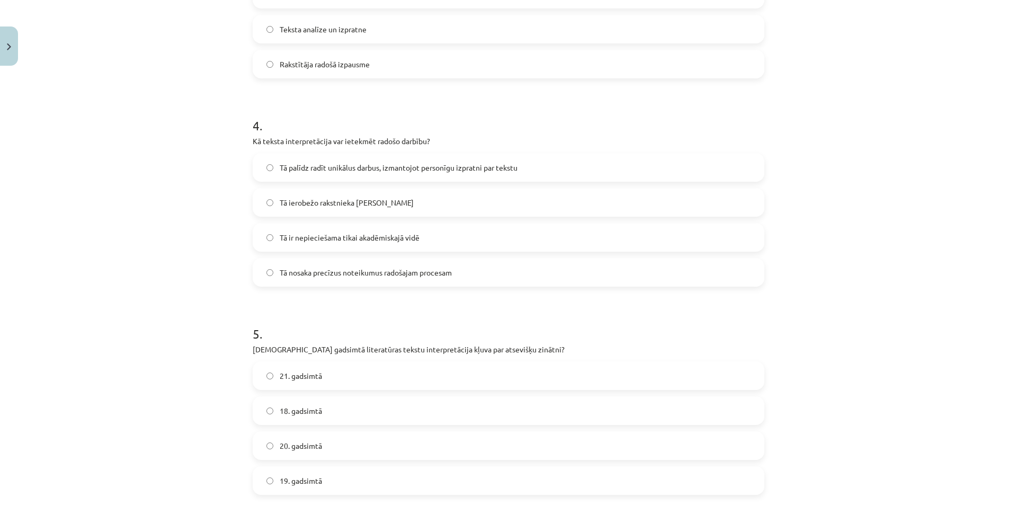
scroll to position [794, 0]
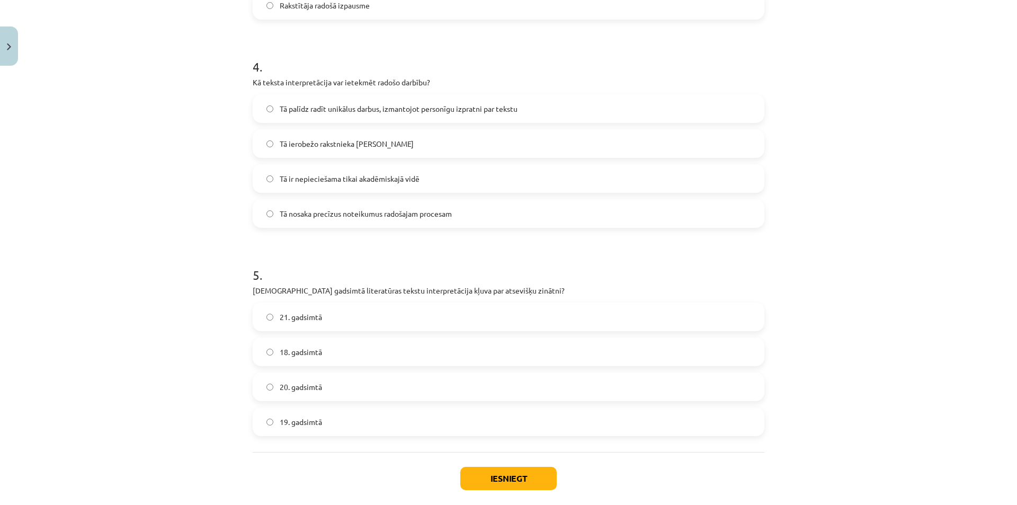
click at [318, 106] on span "Tā palīdz radīt unikālus darbus, izmantojot personīgu izpratni par tekstu" at bounding box center [399, 108] width 238 height 11
click at [302, 395] on label "20. gadsimtā" at bounding box center [508, 386] width 509 height 26
click at [543, 476] on button "Iesniegt" at bounding box center [508, 478] width 96 height 23
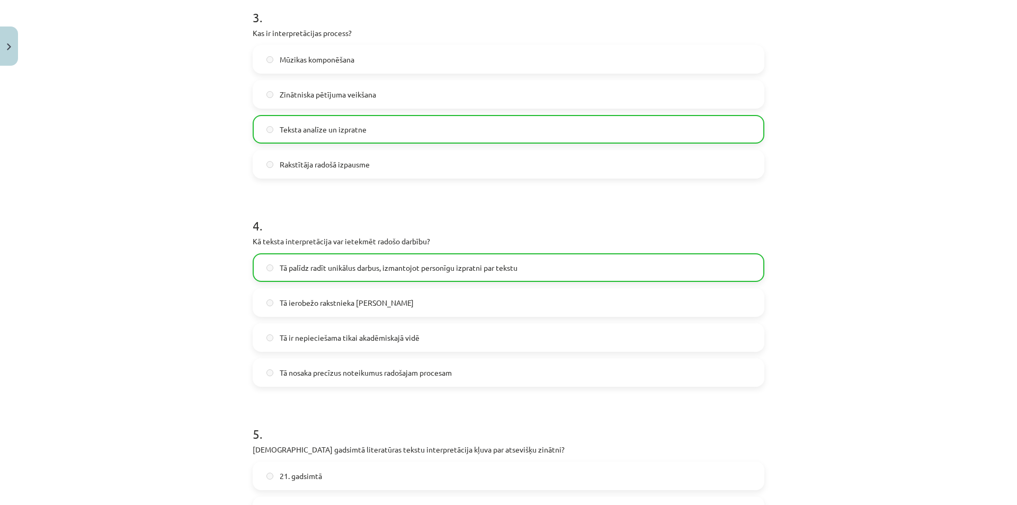
scroll to position [882, 0]
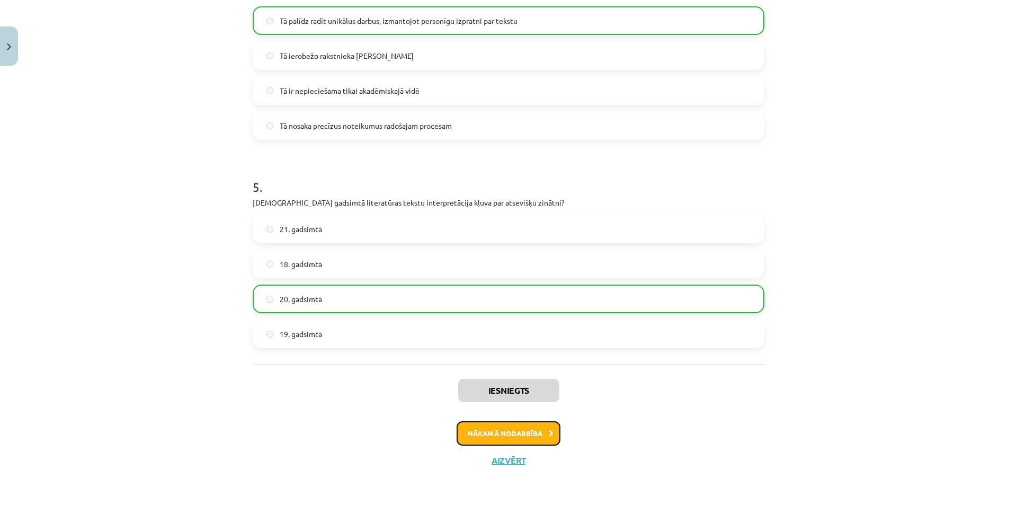
click at [498, 441] on button "Nākamā nodarbība" at bounding box center [508, 433] width 104 height 24
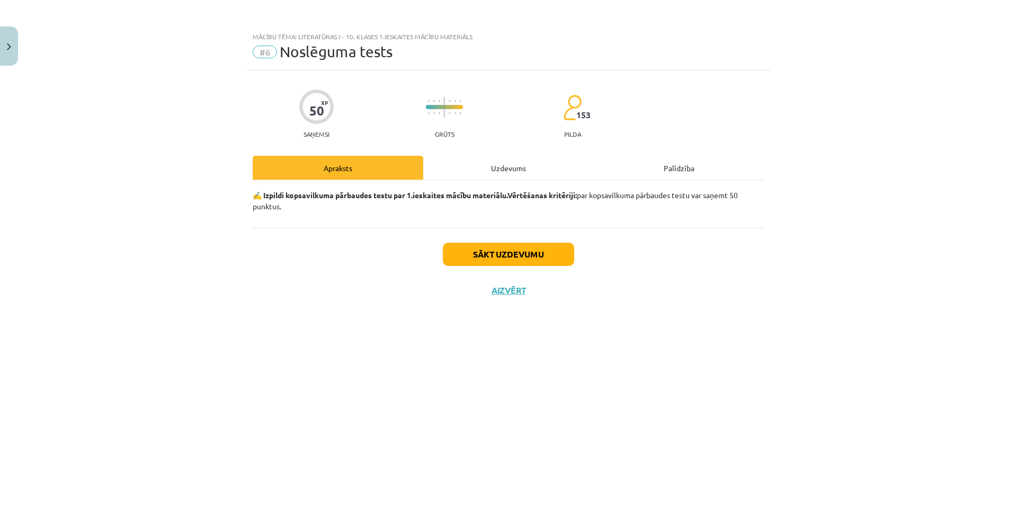
click at [497, 165] on div "Uzdevums" at bounding box center [508, 168] width 171 height 24
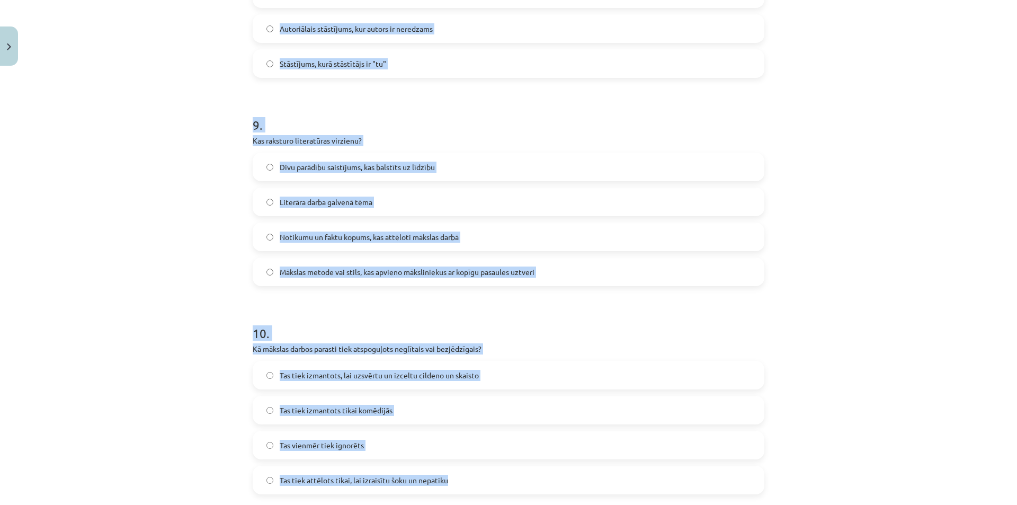
scroll to position [1889, 0]
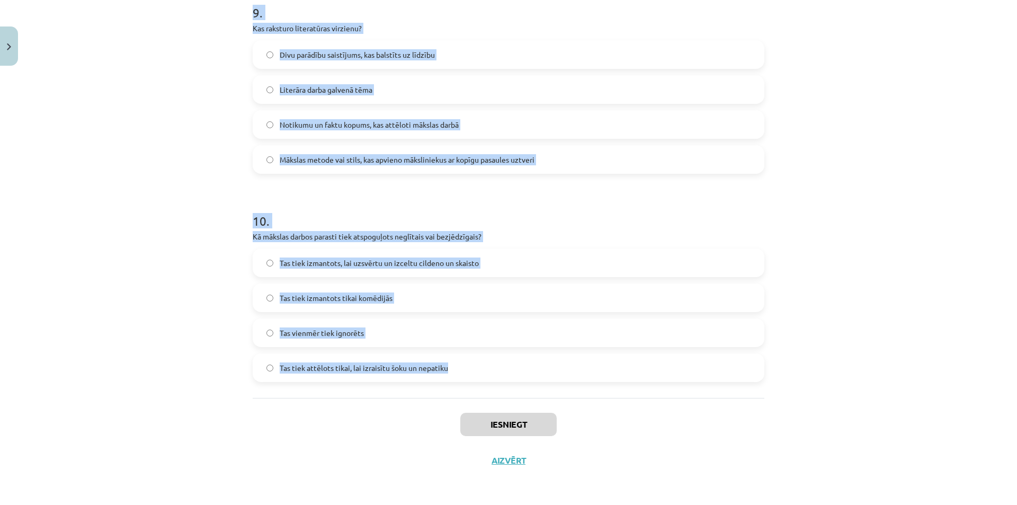
drag, startPoint x: 250, startPoint y: 79, endPoint x: 505, endPoint y: 373, distance: 388.9
copy form "7 . Lo ipsumd sitametconsect adi elitsedd eiusmodt incididuntut? La etdolo magn…"
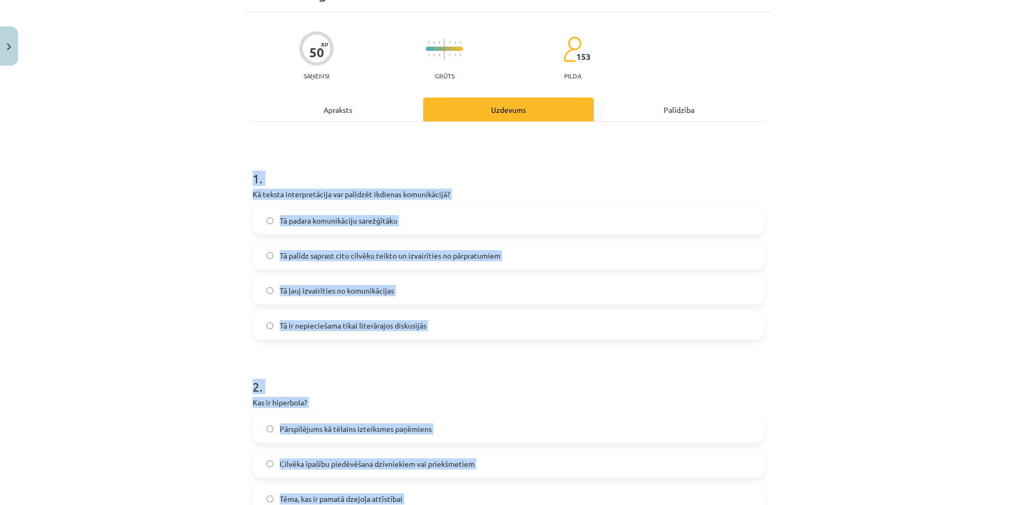
scroll to position [0, 0]
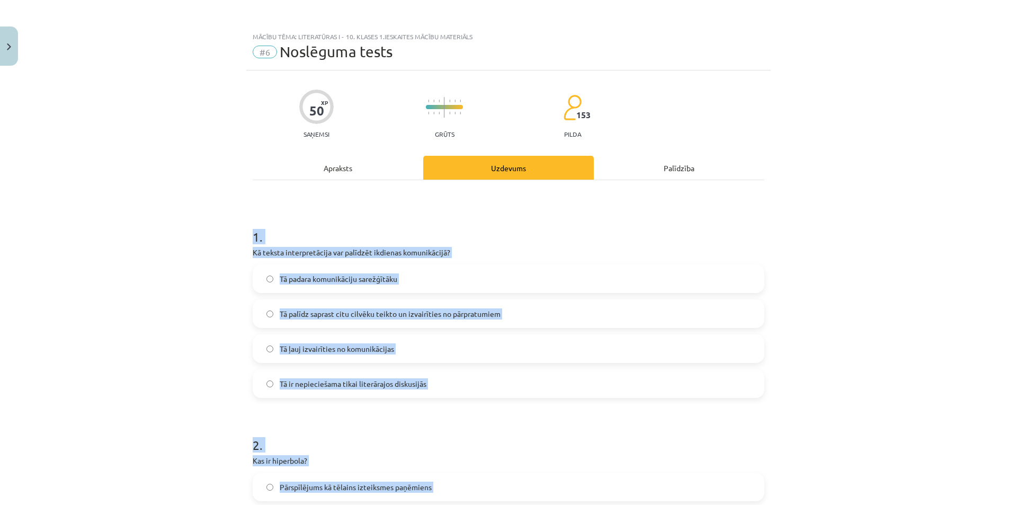
click at [189, 280] on div "Mācību tēma: Literatūras i - 10. klases 1.ieskaites mācību materiāls #6 Noslēgu…" at bounding box center [508, 252] width 1017 height 505
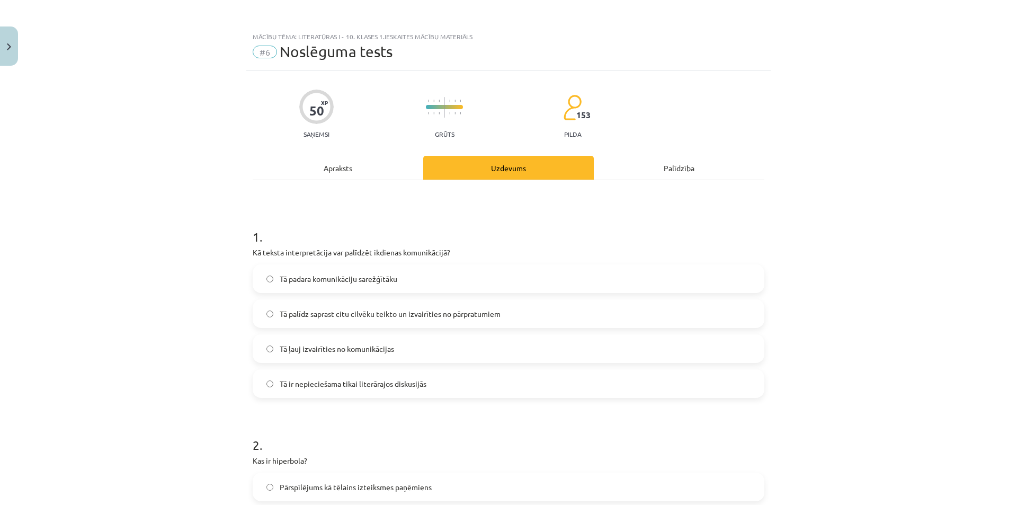
click at [364, 308] on span "Tā palīdz saprast citu cilvēku teikto un izvairīties no pārpratumiem" at bounding box center [390, 313] width 221 height 11
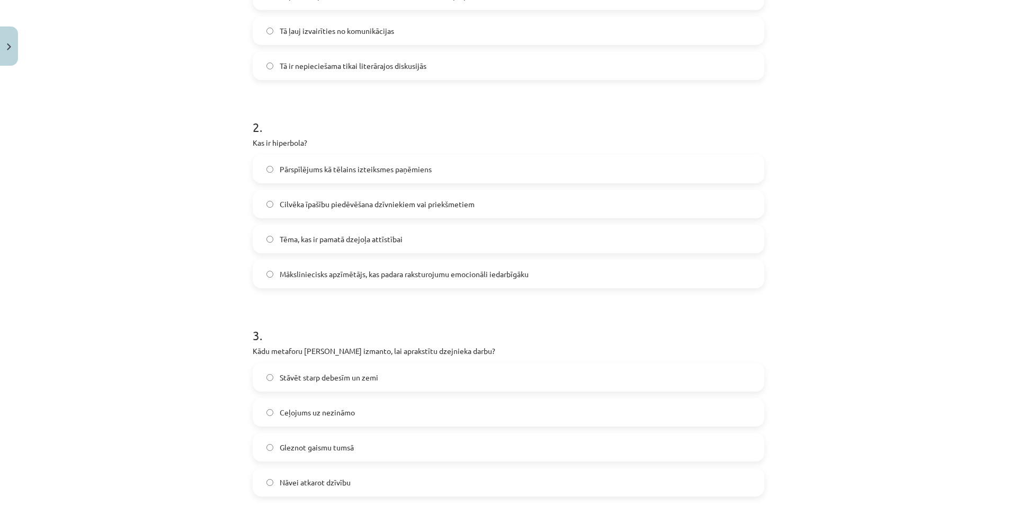
scroll to position [477, 0]
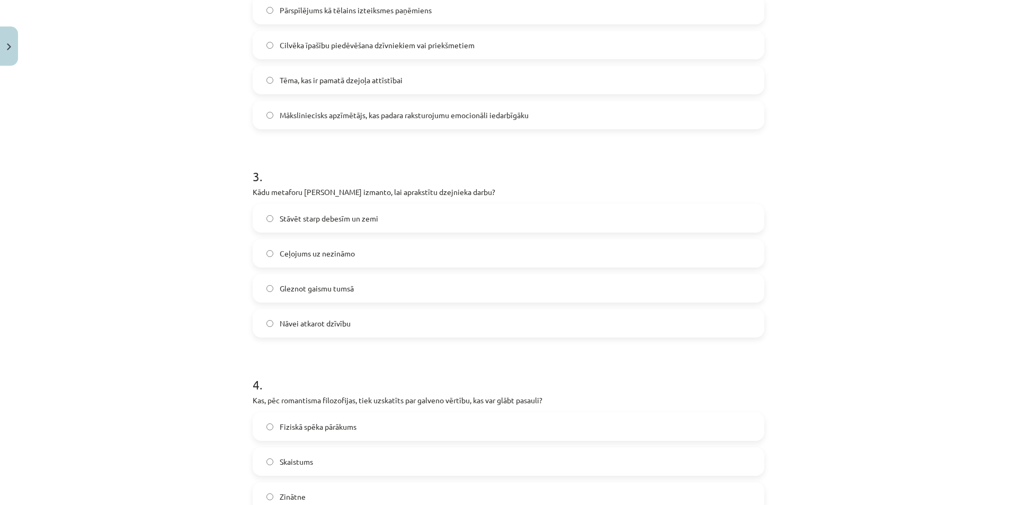
click at [318, 18] on label "Pārspīlējums kā tēlains izteiksmes paņēmiens" at bounding box center [508, 10] width 509 height 26
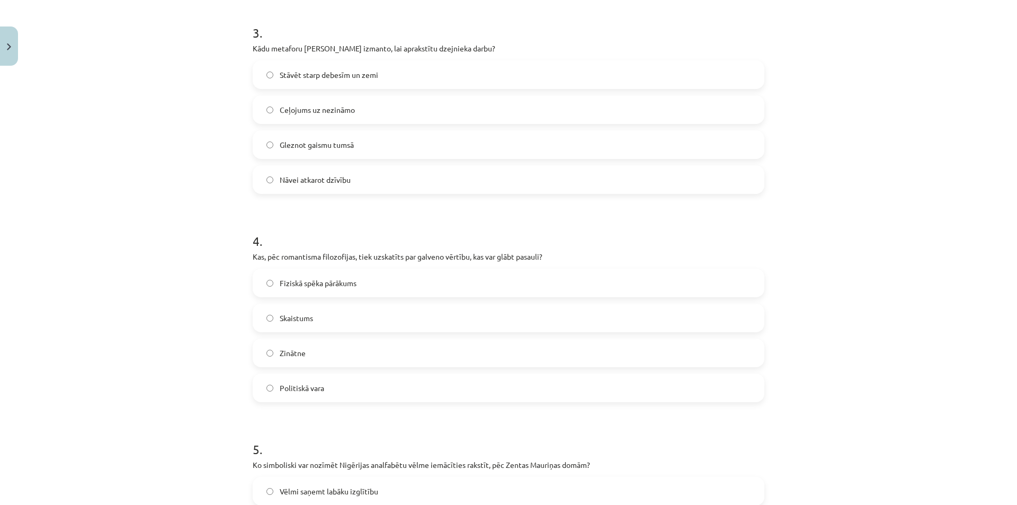
scroll to position [635, 0]
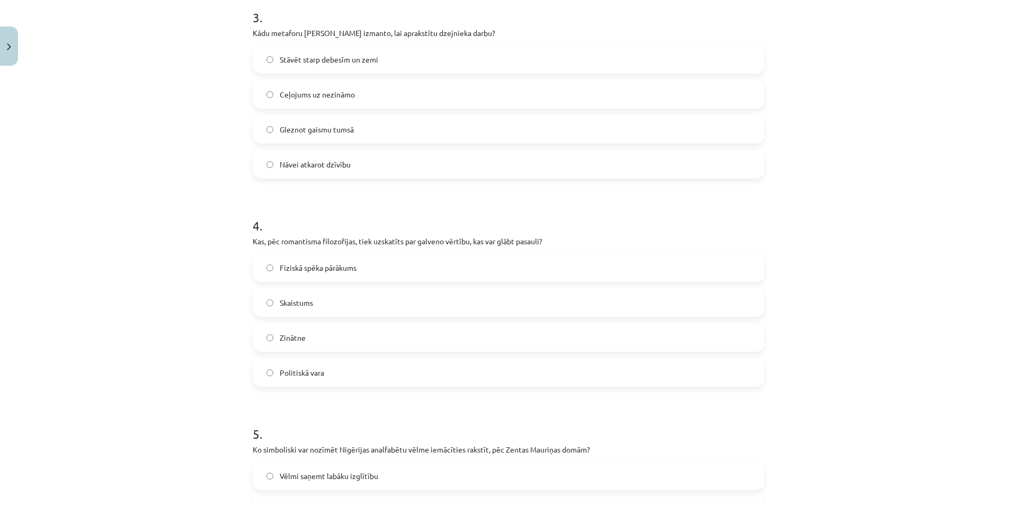
click at [339, 158] on label "Nāvei atkarot dzīvību" at bounding box center [508, 164] width 509 height 26
click at [338, 310] on label "Skaistums" at bounding box center [508, 302] width 509 height 26
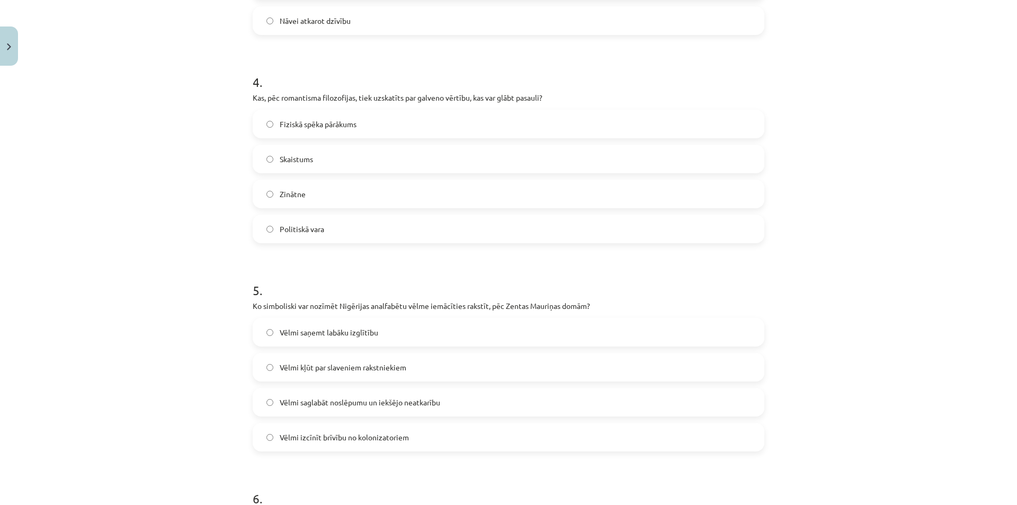
scroll to position [794, 0]
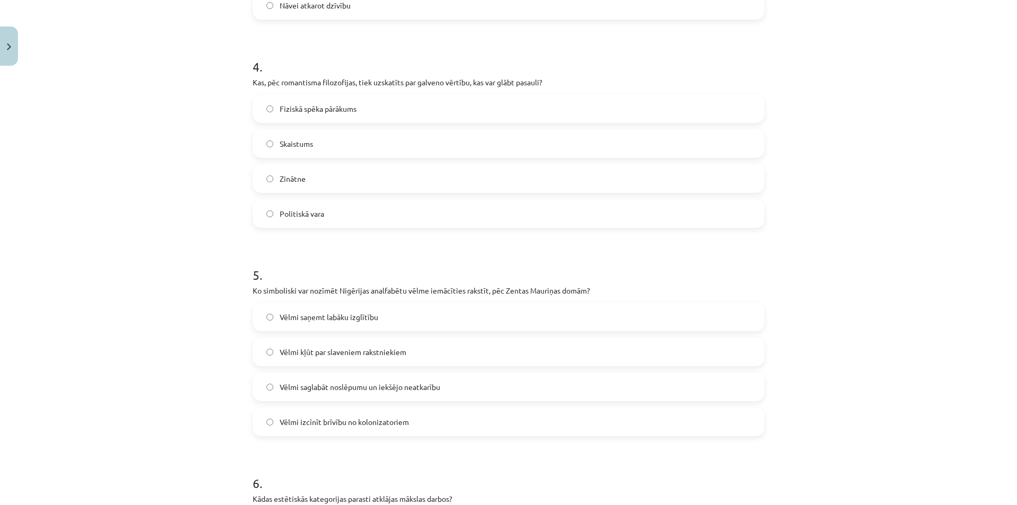
click at [348, 416] on span "Vēlmi izcīnīt brīvību no kolonizatoriem" at bounding box center [344, 421] width 129 height 11
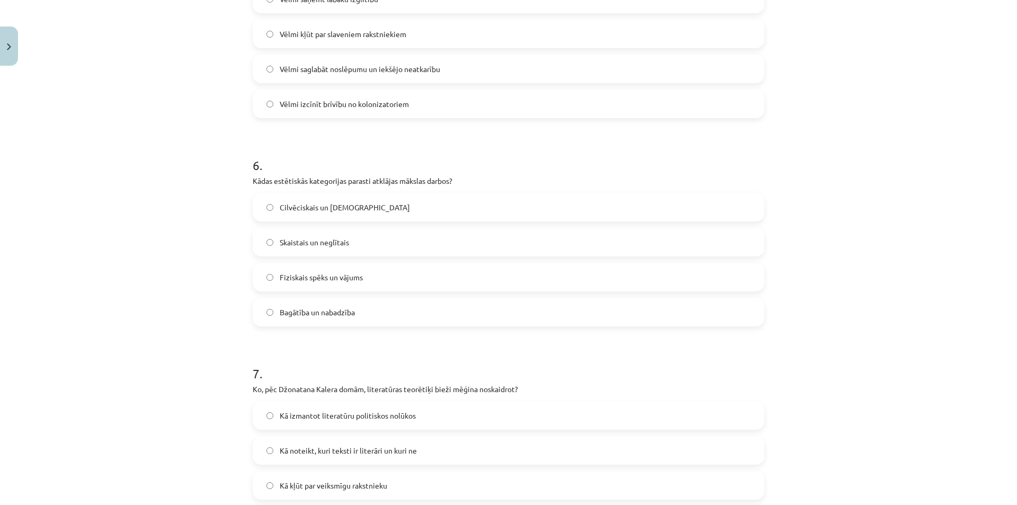
scroll to position [1271, 0]
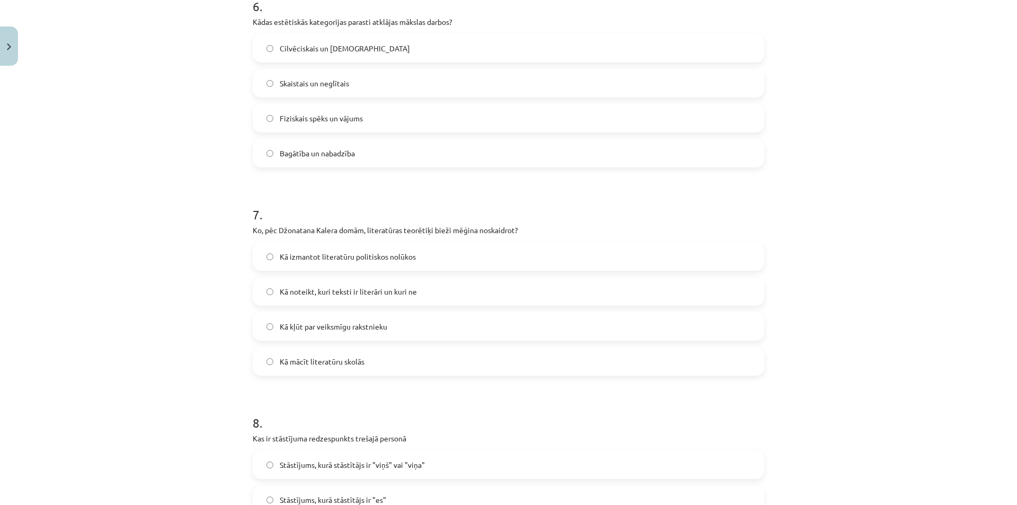
click at [312, 82] on span "Skaistais un neglītais" at bounding box center [314, 83] width 69 height 11
click at [356, 295] on span "Kā noteikt, kuri teksti ir literāri un kuri ne" at bounding box center [348, 291] width 137 height 11
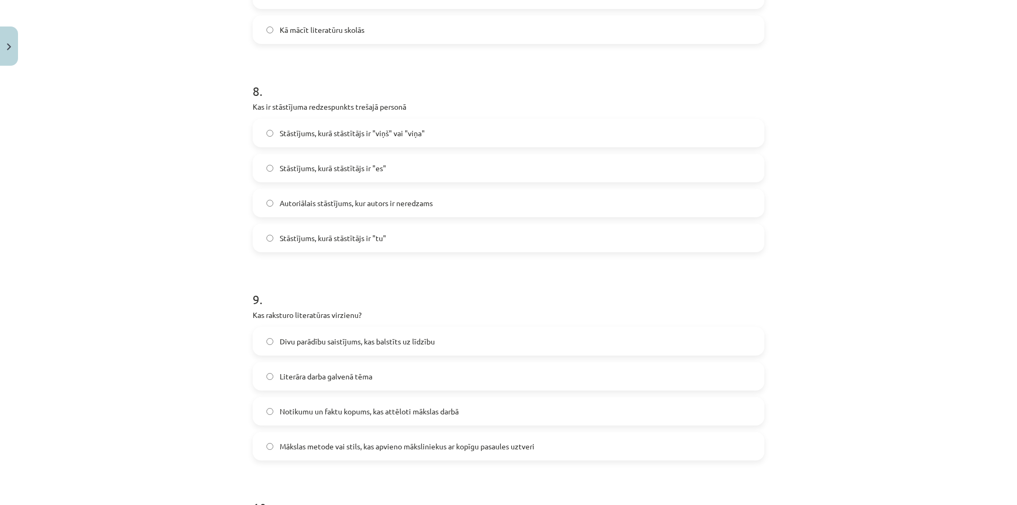
scroll to position [1589, 0]
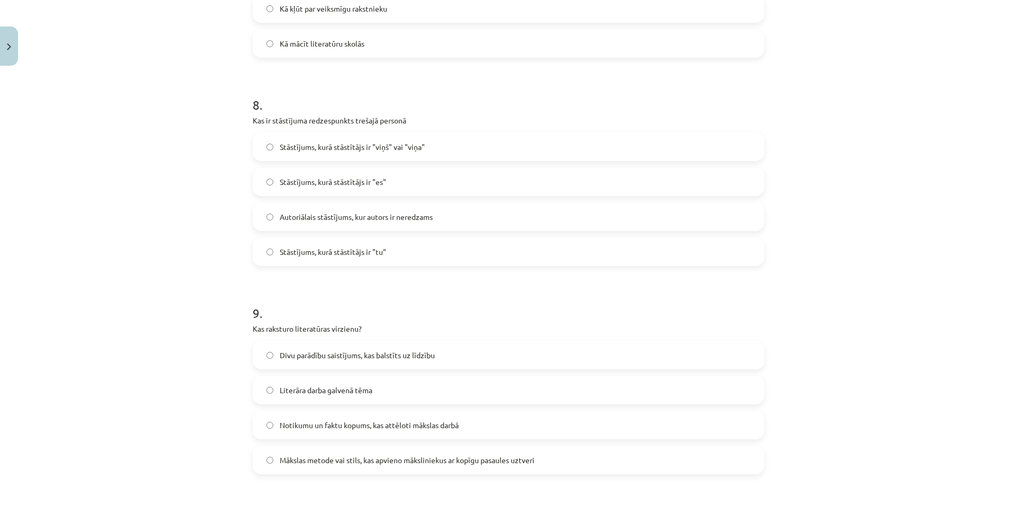
click at [323, 151] on span "Stāstījums, kurā stāstītājs ir "viņš" vai "viņa"" at bounding box center [352, 146] width 145 height 11
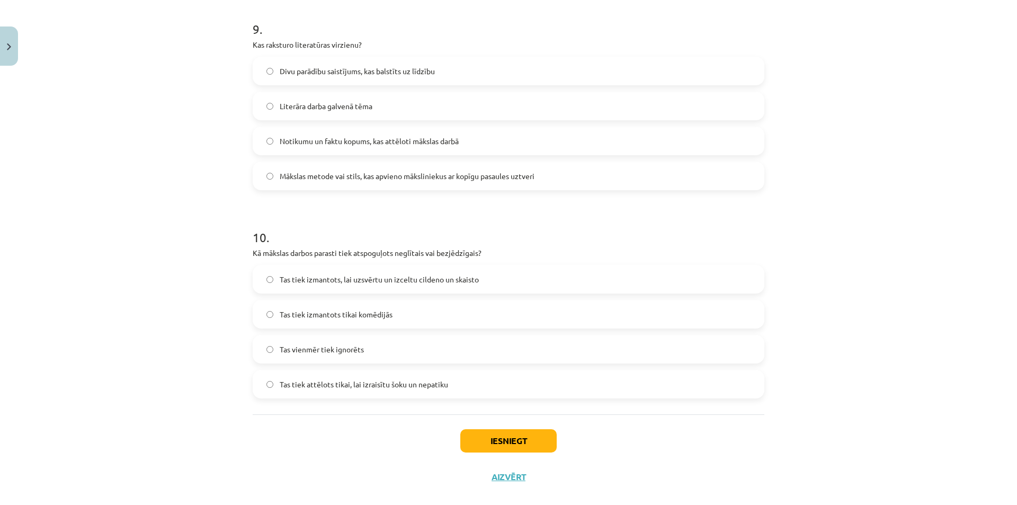
scroll to position [1889, 0]
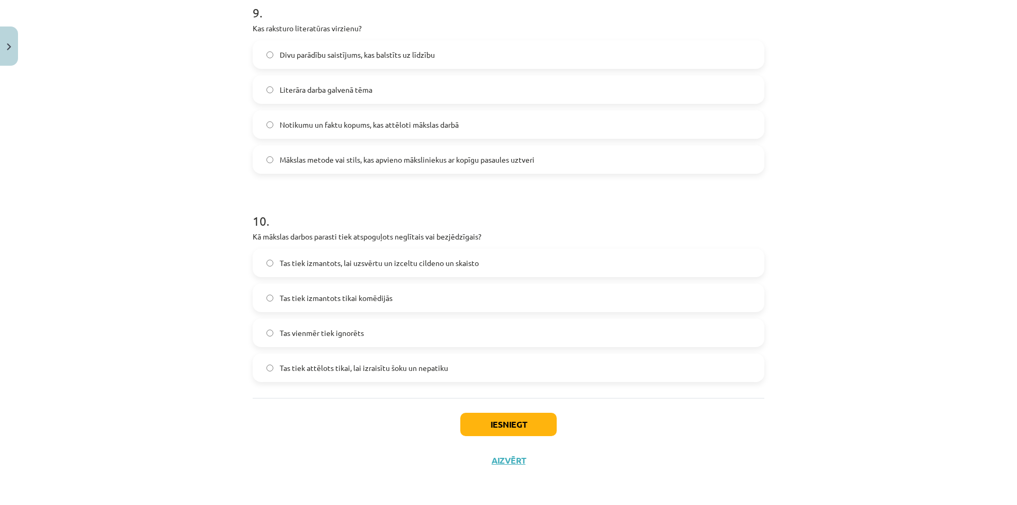
click at [324, 157] on span "Mākslas metode vai stils, kas apvieno māksliniekus ar kopīgu pasaules uztveri" at bounding box center [407, 159] width 255 height 11
click at [326, 294] on span "Tas tiek izmantots tikai komēdijās" at bounding box center [336, 297] width 113 height 11
click at [511, 412] on div "Iesniegt Aizvērt" at bounding box center [509, 435] width 512 height 74
click at [508, 420] on button "Iesniegt" at bounding box center [508, 424] width 96 height 23
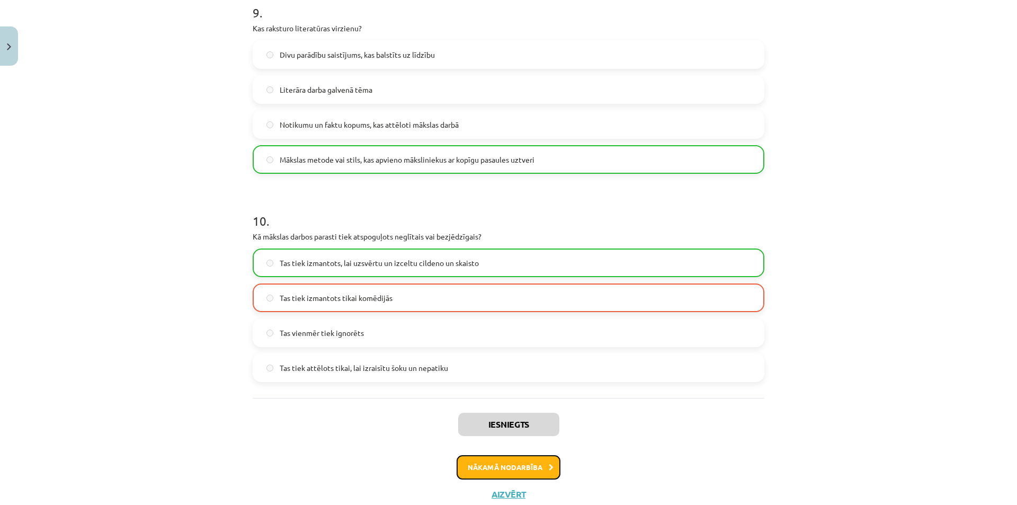
click at [491, 469] on button "Nākamā nodarbība" at bounding box center [508, 467] width 104 height 24
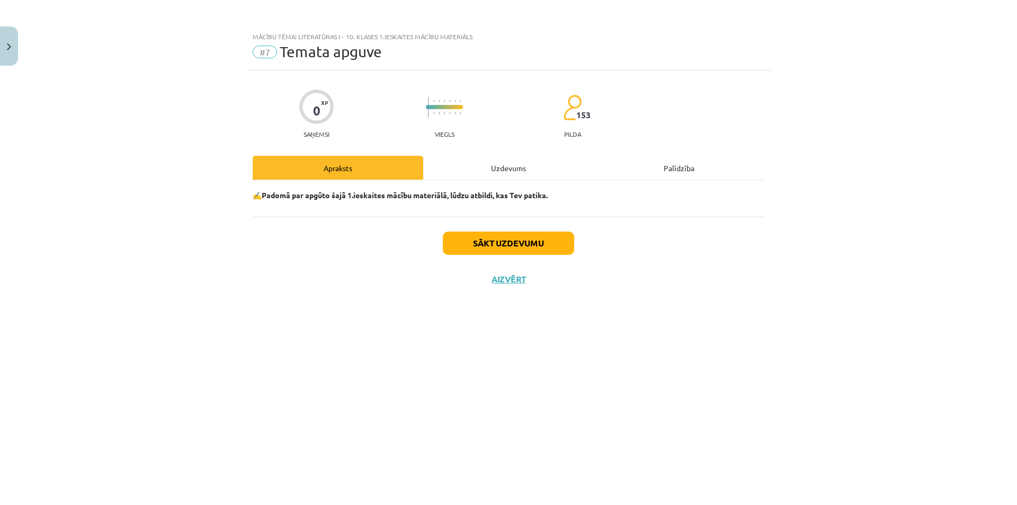
scroll to position [0, 0]
click at [508, 166] on div "Uzdevums" at bounding box center [508, 168] width 171 height 24
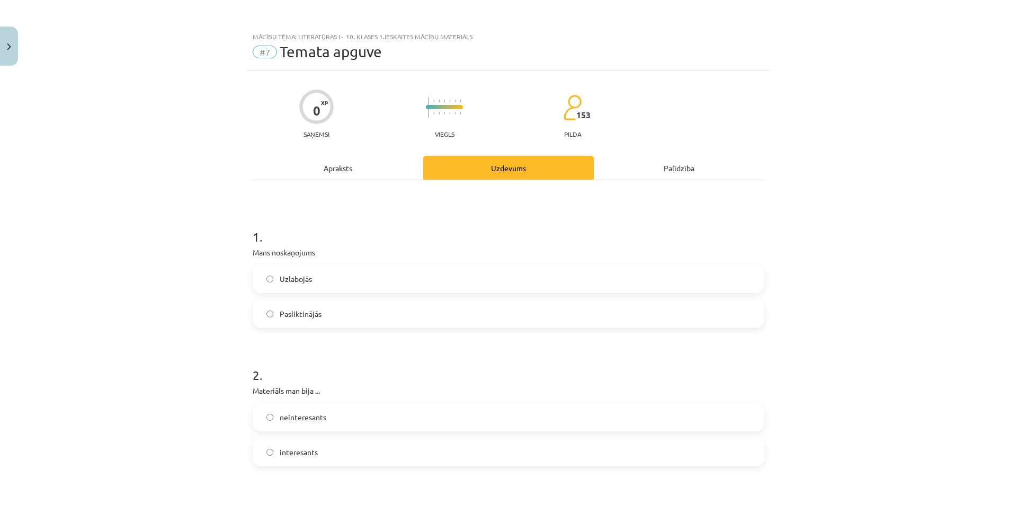
click at [300, 275] on span "Uzlabojās" at bounding box center [296, 278] width 32 height 11
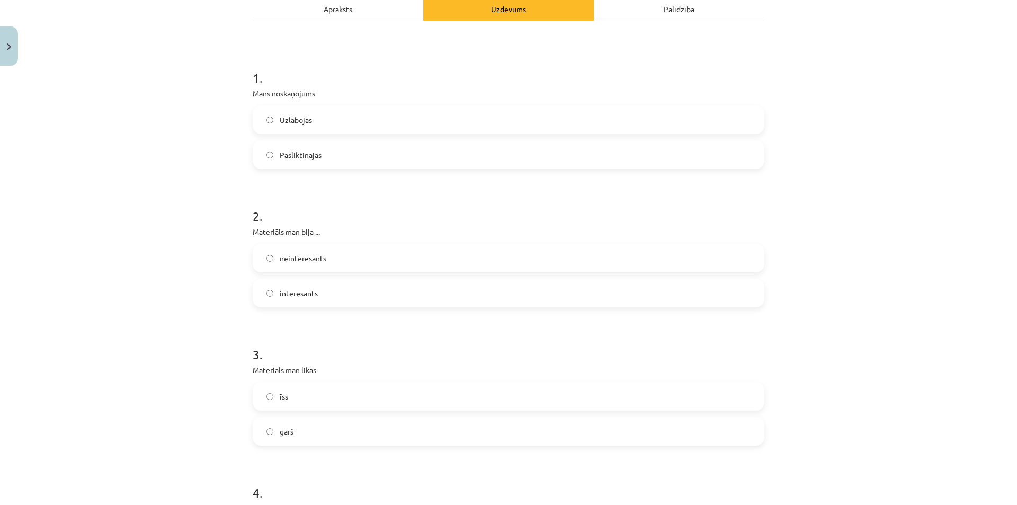
click at [316, 259] on span "neinteresants" at bounding box center [303, 258] width 47 height 11
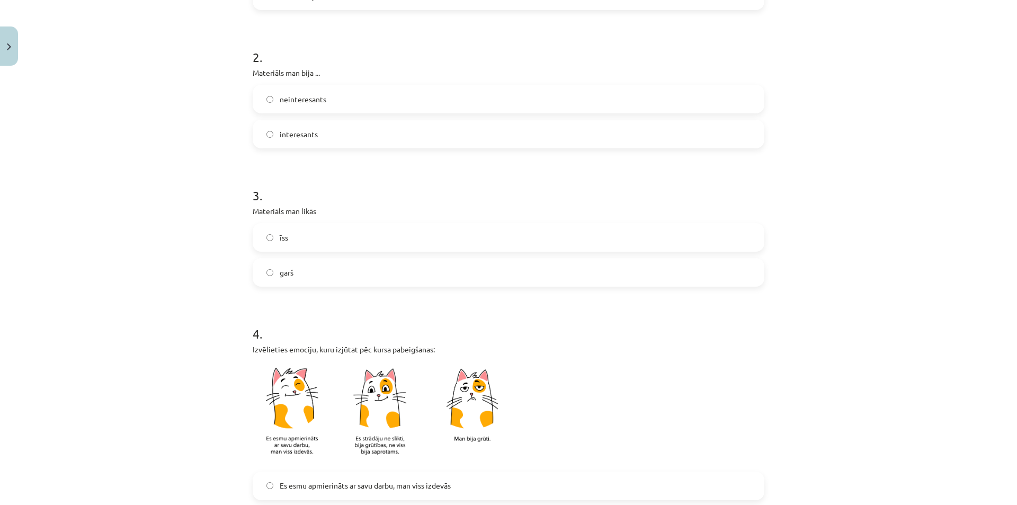
click at [323, 259] on label "garš" at bounding box center [508, 272] width 509 height 26
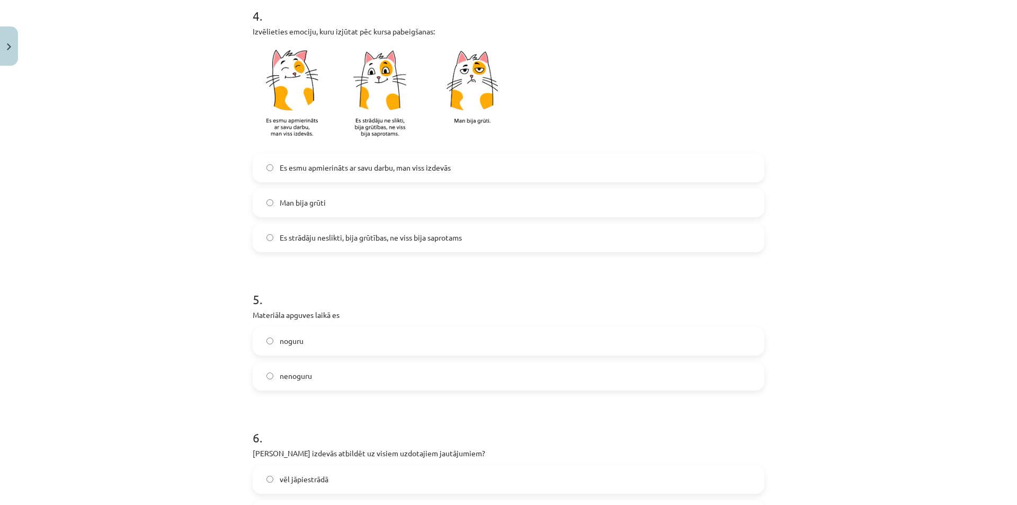
click at [321, 235] on span "Es strādāju neslikti, bija grūtības, ne viss bija saprotams" at bounding box center [371, 237] width 182 height 11
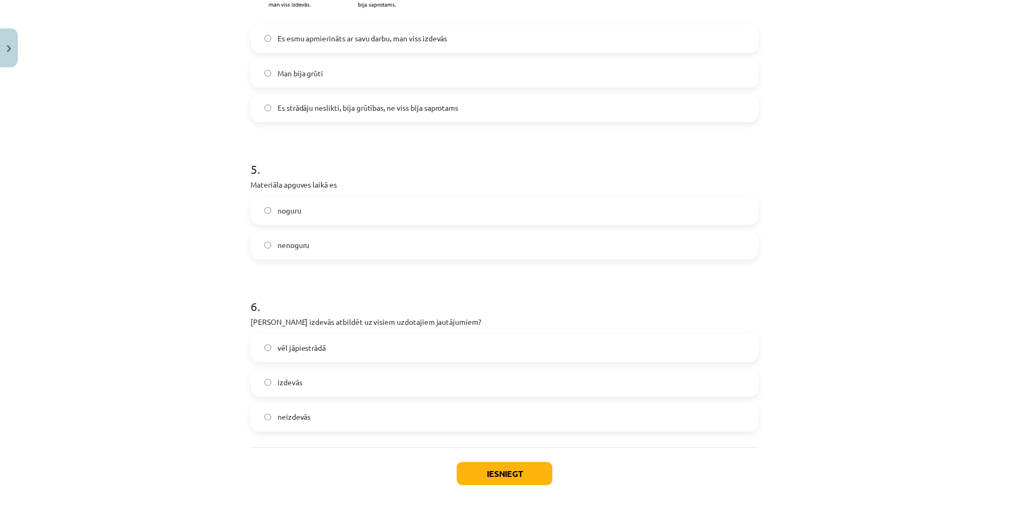
scroll to position [817, 0]
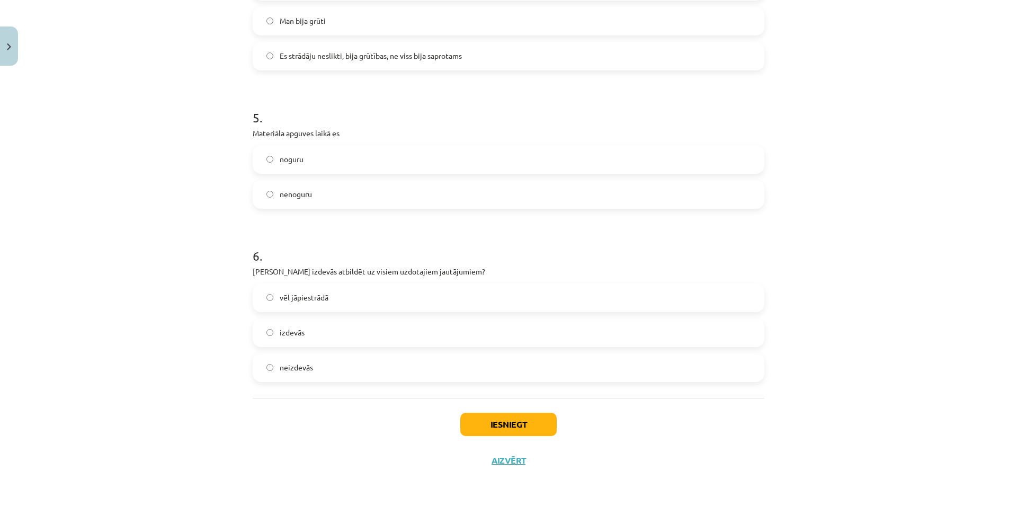
click at [321, 194] on label "nenoguru" at bounding box center [508, 194] width 509 height 26
click at [348, 294] on label "vēl jāpiestrādā" at bounding box center [508, 297] width 509 height 26
click at [477, 426] on button "Iesniegt" at bounding box center [508, 424] width 96 height 23
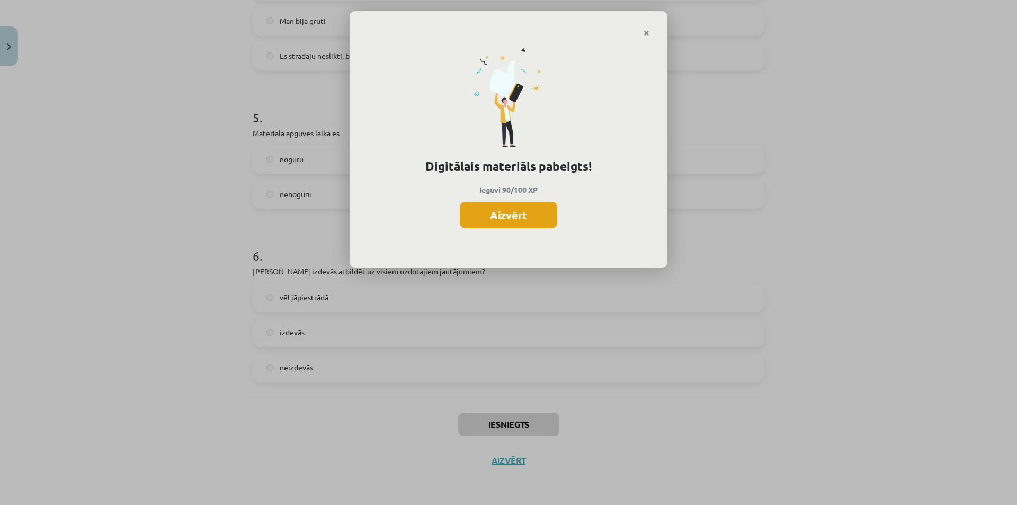
click at [483, 214] on button "Aizvērt" at bounding box center [508, 215] width 97 height 26
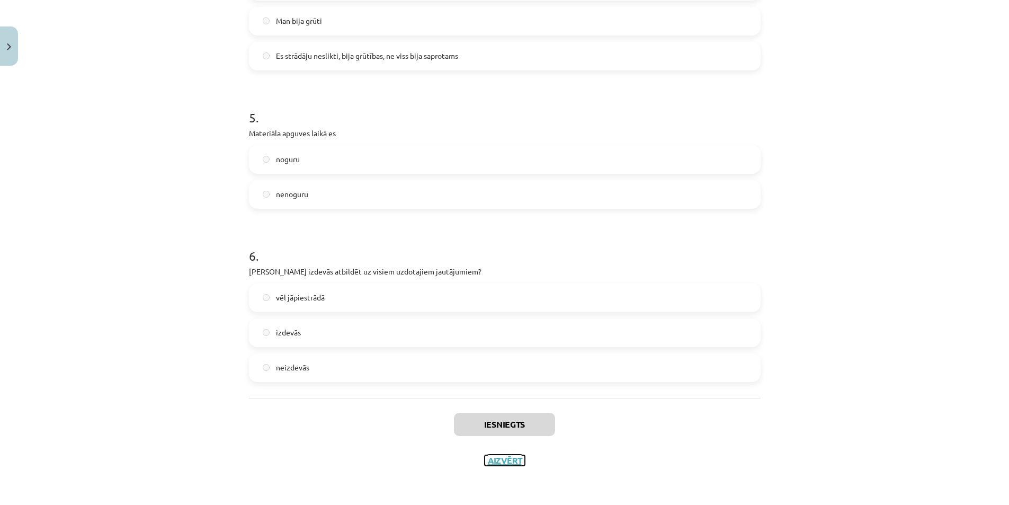
click at [514, 463] on button "Aizvērt" at bounding box center [505, 460] width 40 height 11
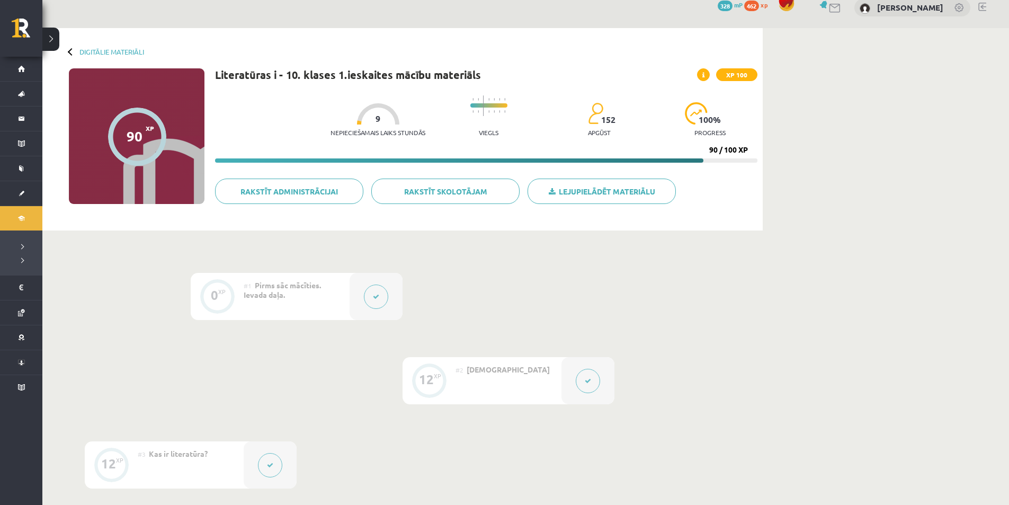
scroll to position [0, 0]
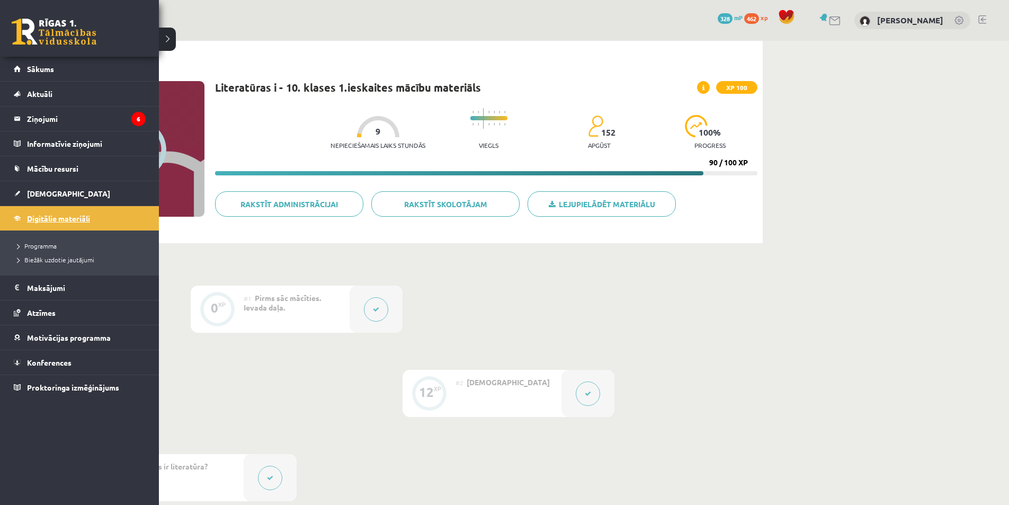
click at [83, 221] on span "Digitālie materiāli" at bounding box center [58, 218] width 63 height 10
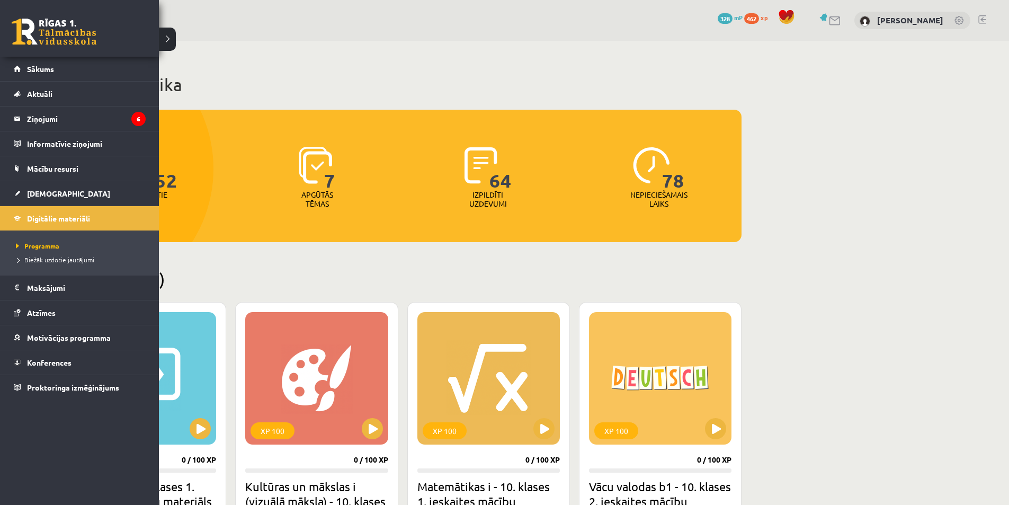
click at [33, 197] on span "[DEMOGRAPHIC_DATA]" at bounding box center [68, 194] width 83 height 10
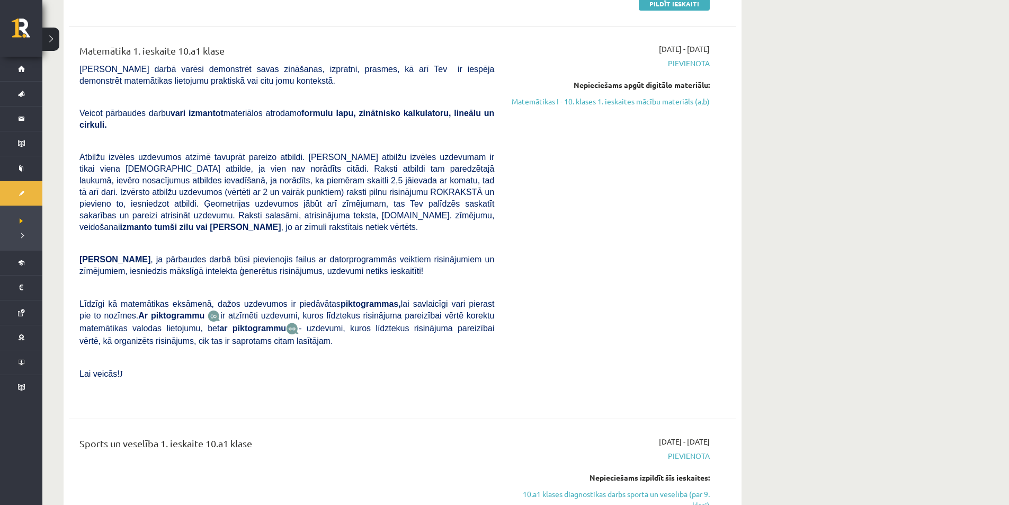
scroll to position [978, 0]
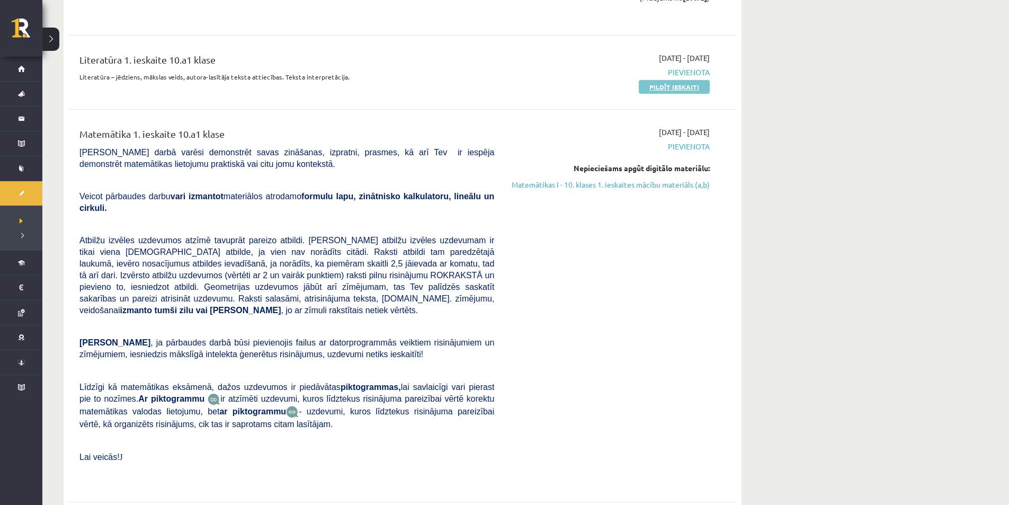
click at [685, 82] on link "Pildīt ieskaiti" at bounding box center [674, 87] width 71 height 14
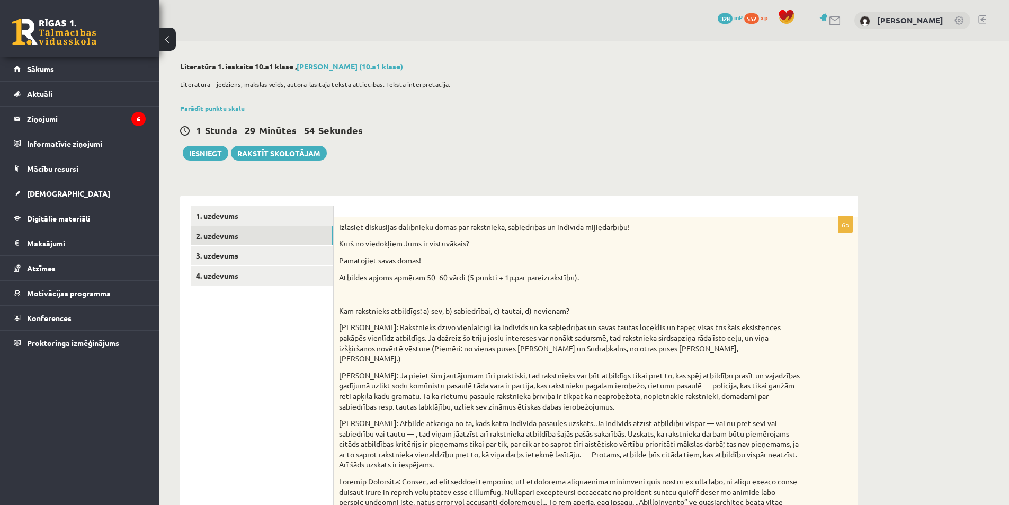
click at [228, 243] on link "2. uzdevums" at bounding box center [262, 236] width 142 height 20
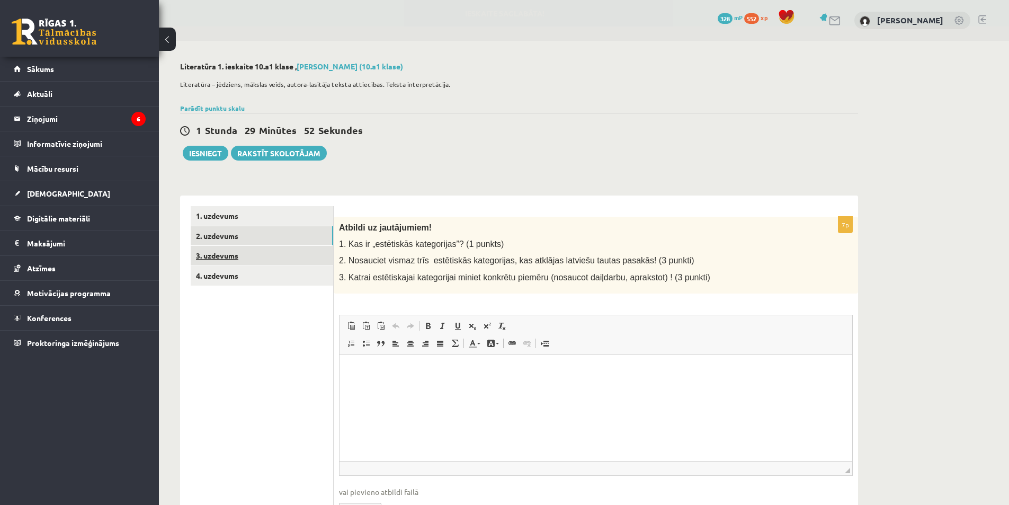
click at [233, 258] on link "3. uzdevums" at bounding box center [262, 256] width 142 height 20
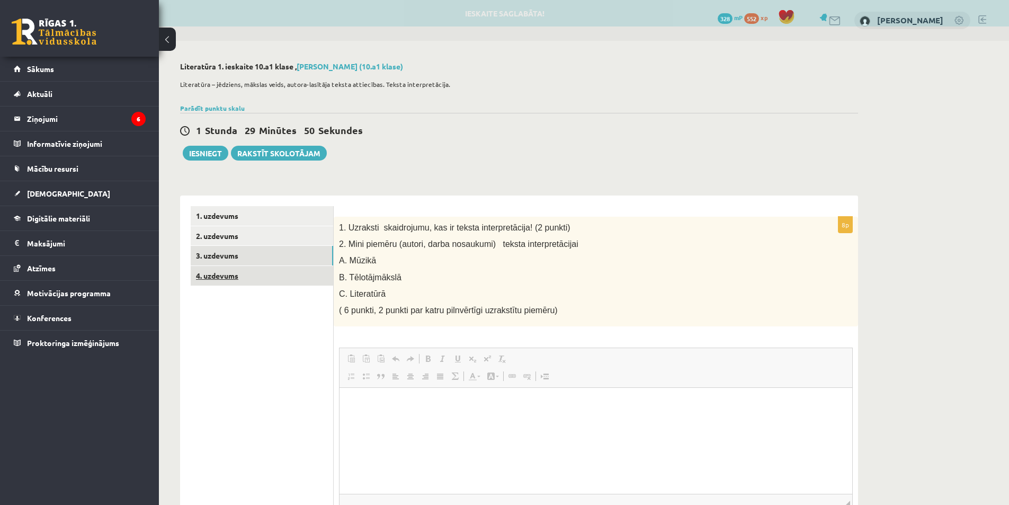
click at [230, 271] on link "4. uzdevums" at bounding box center [262, 276] width 142 height 20
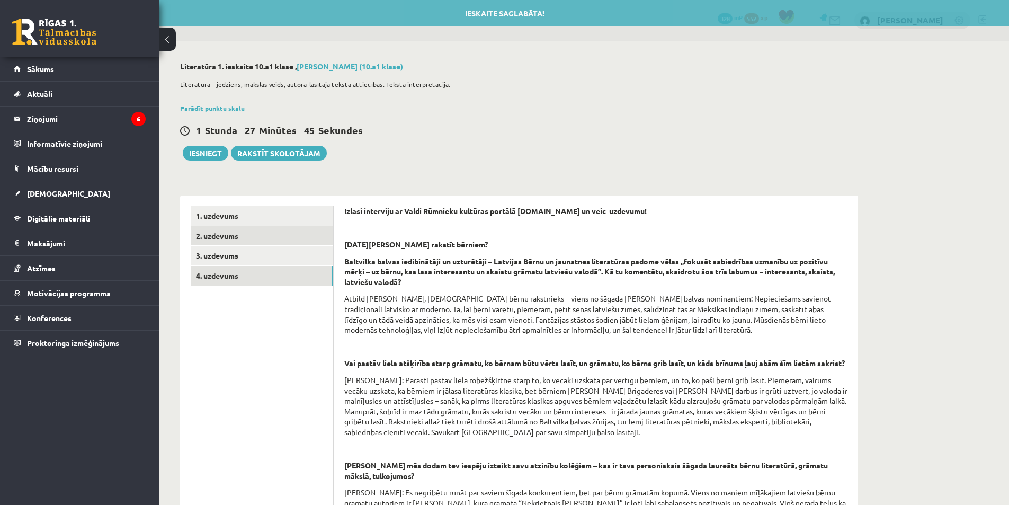
click at [251, 235] on link "2. uzdevums" at bounding box center [262, 236] width 142 height 20
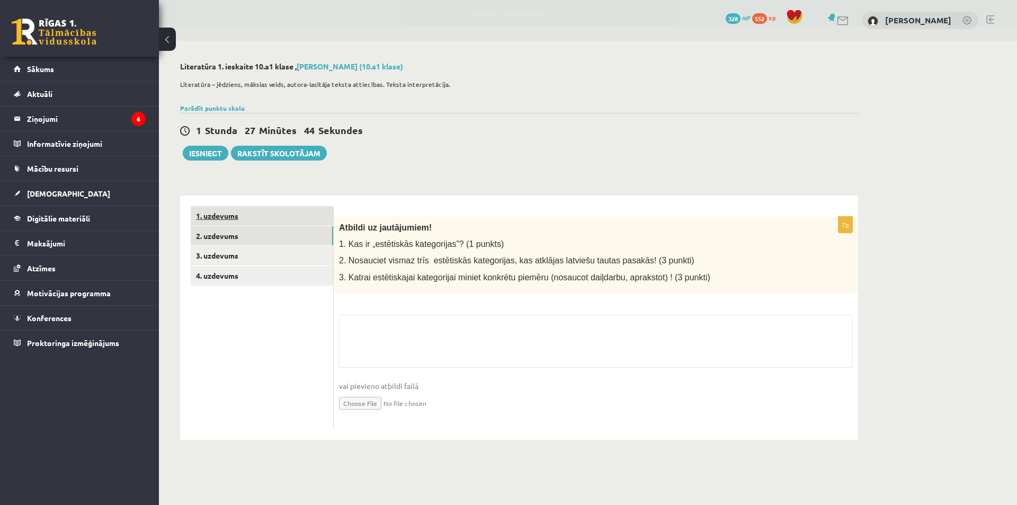
click at [255, 219] on link "1. uzdevums" at bounding box center [262, 216] width 142 height 20
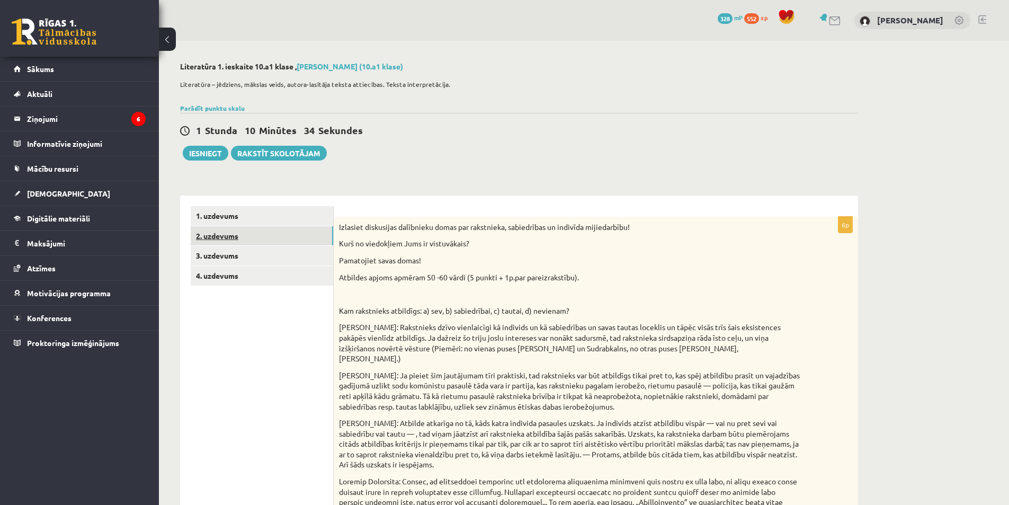
click at [283, 237] on link "2. uzdevums" at bounding box center [262, 236] width 142 height 20
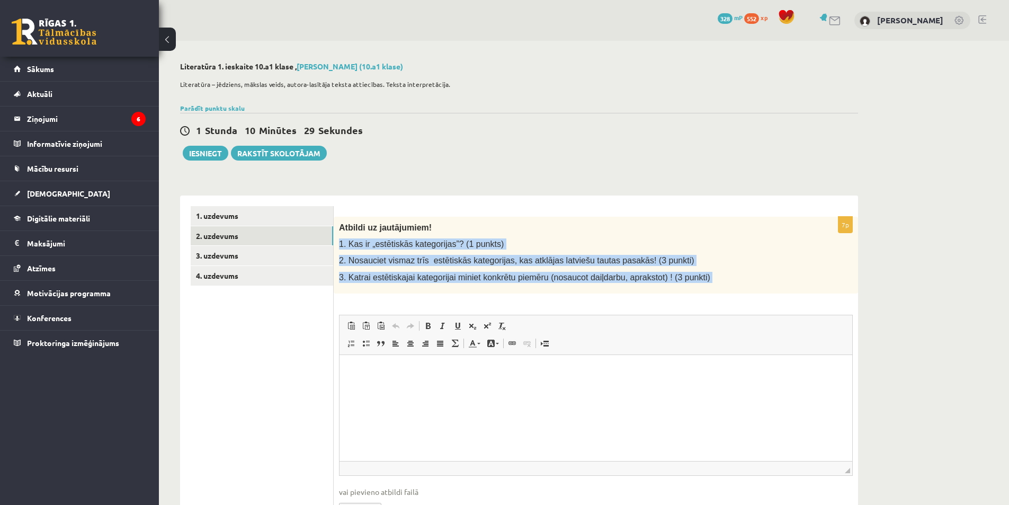
drag, startPoint x: 336, startPoint y: 237, endPoint x: 716, endPoint y: 291, distance: 384.0
click at [716, 293] on div "Atbildi uz jautājumiem! 1. Kas ir „estētiskās kategorijas”? (1 punkts) 2. Nosau…" at bounding box center [596, 255] width 524 height 77
copy div "1. Kas ir „estētiskās kategorijas”? (1 punkts) 2. Nosauciet vismaz trīs estētis…"
